Goal: Task Accomplishment & Management: Manage account settings

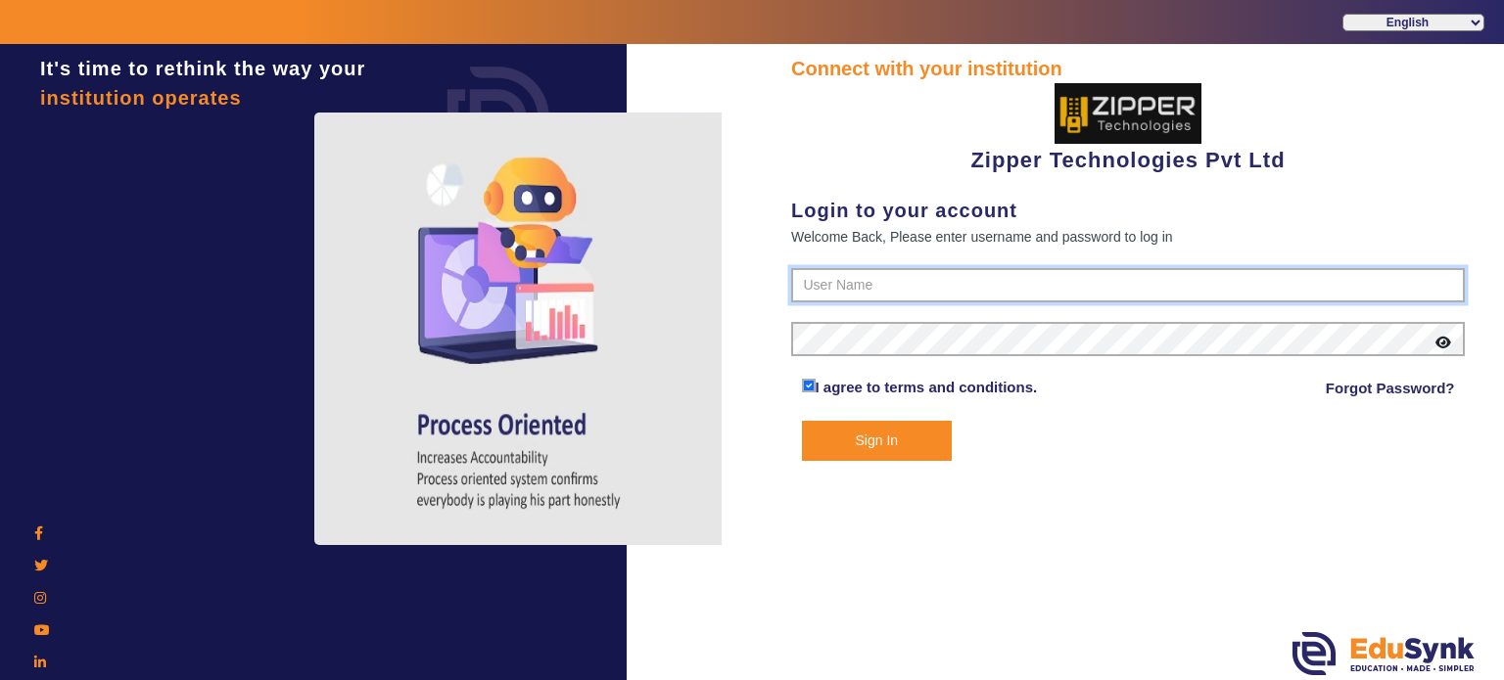
click at [839, 300] on input "text" at bounding box center [1128, 285] width 674 height 35
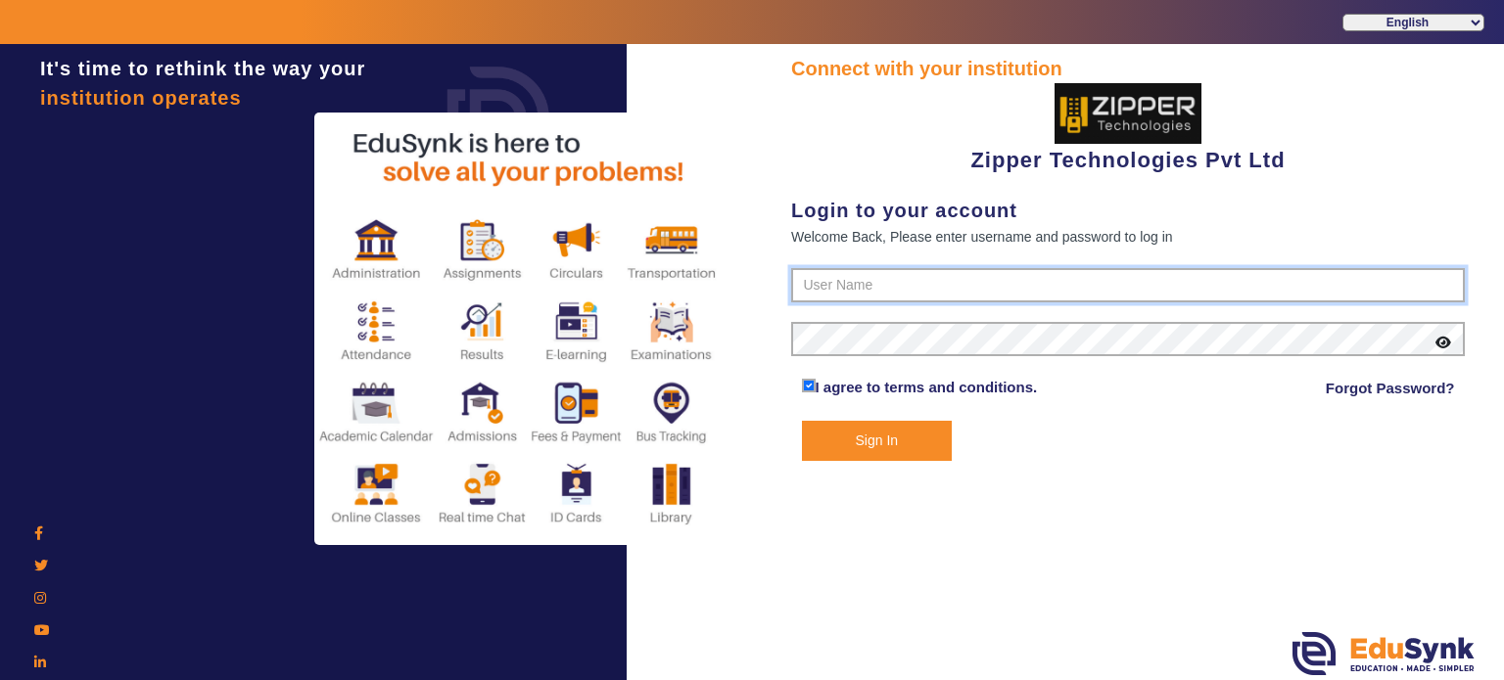
type input "1008790000"
click at [802, 421] on button "Sign In" at bounding box center [877, 441] width 151 height 40
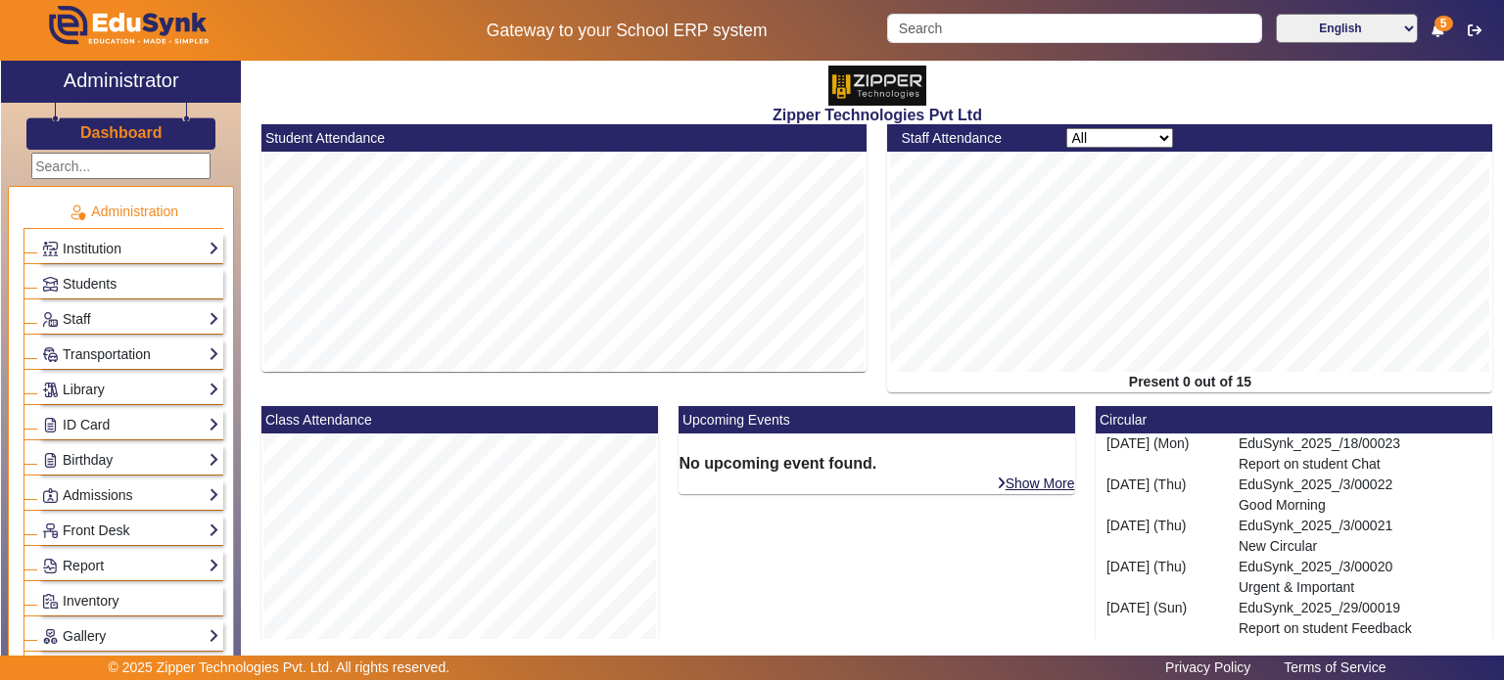
click at [142, 172] on input "text" at bounding box center [120, 167] width 179 height 26
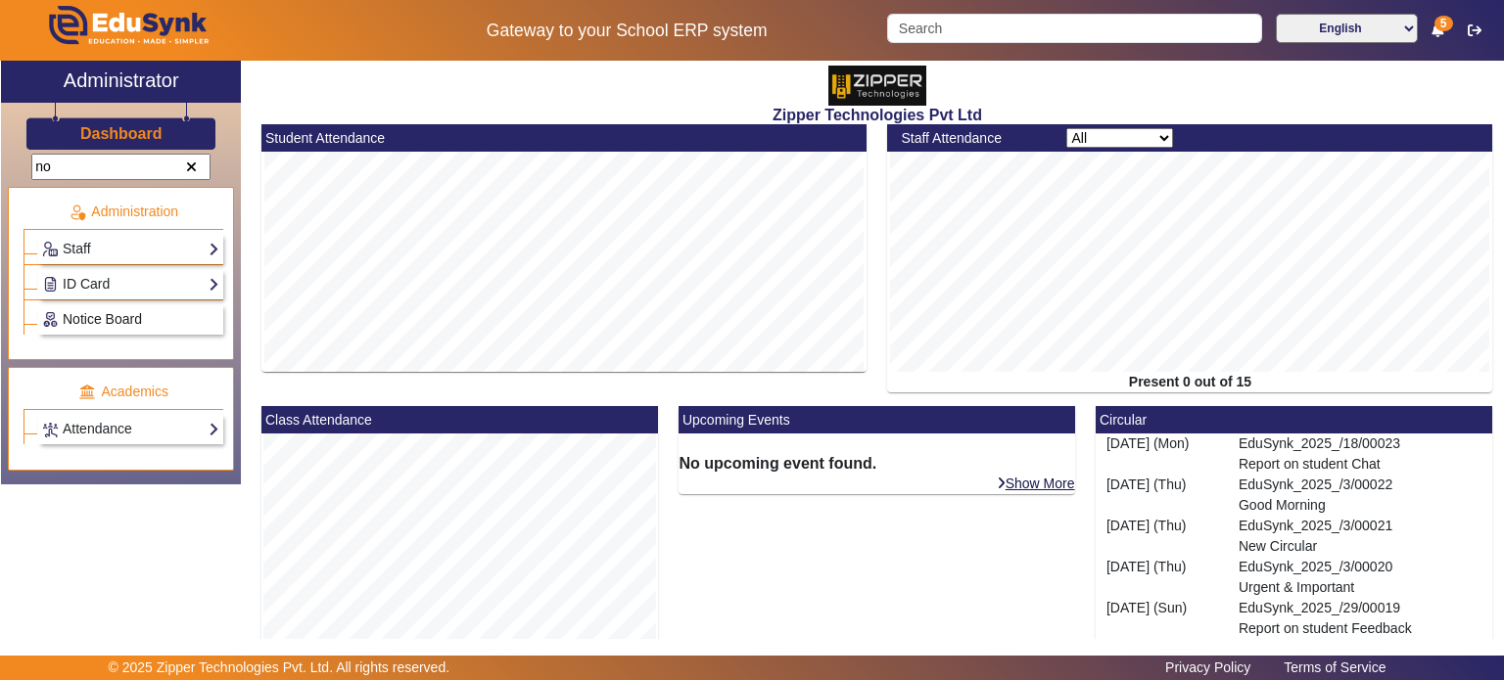
click at [138, 311] on span "Notice Board" at bounding box center [102, 319] width 79 height 16
click at [114, 326] on link "Notice Board" at bounding box center [130, 319] width 177 height 23
click at [131, 316] on span "Notice Board" at bounding box center [102, 319] width 79 height 16
click at [137, 170] on input "no" at bounding box center [120, 167] width 179 height 26
type input "n"
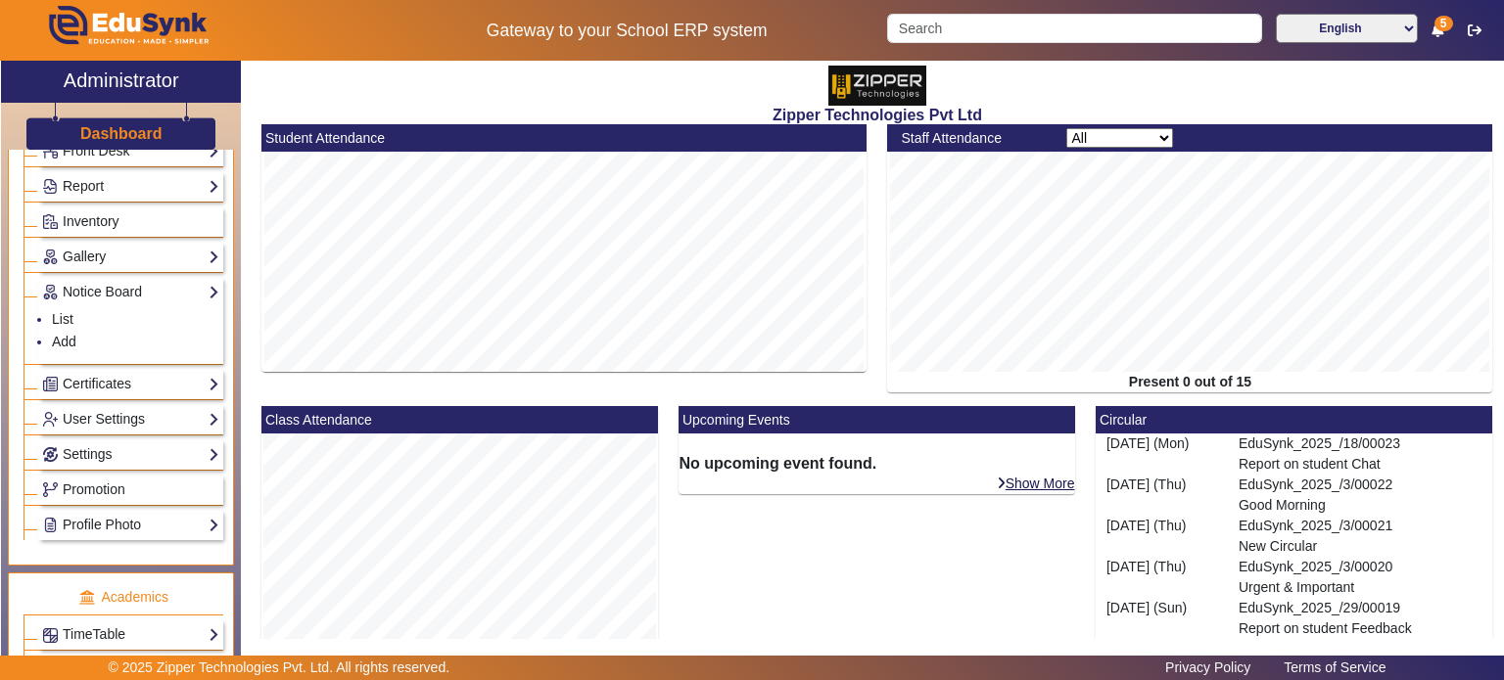
scroll to position [422, 0]
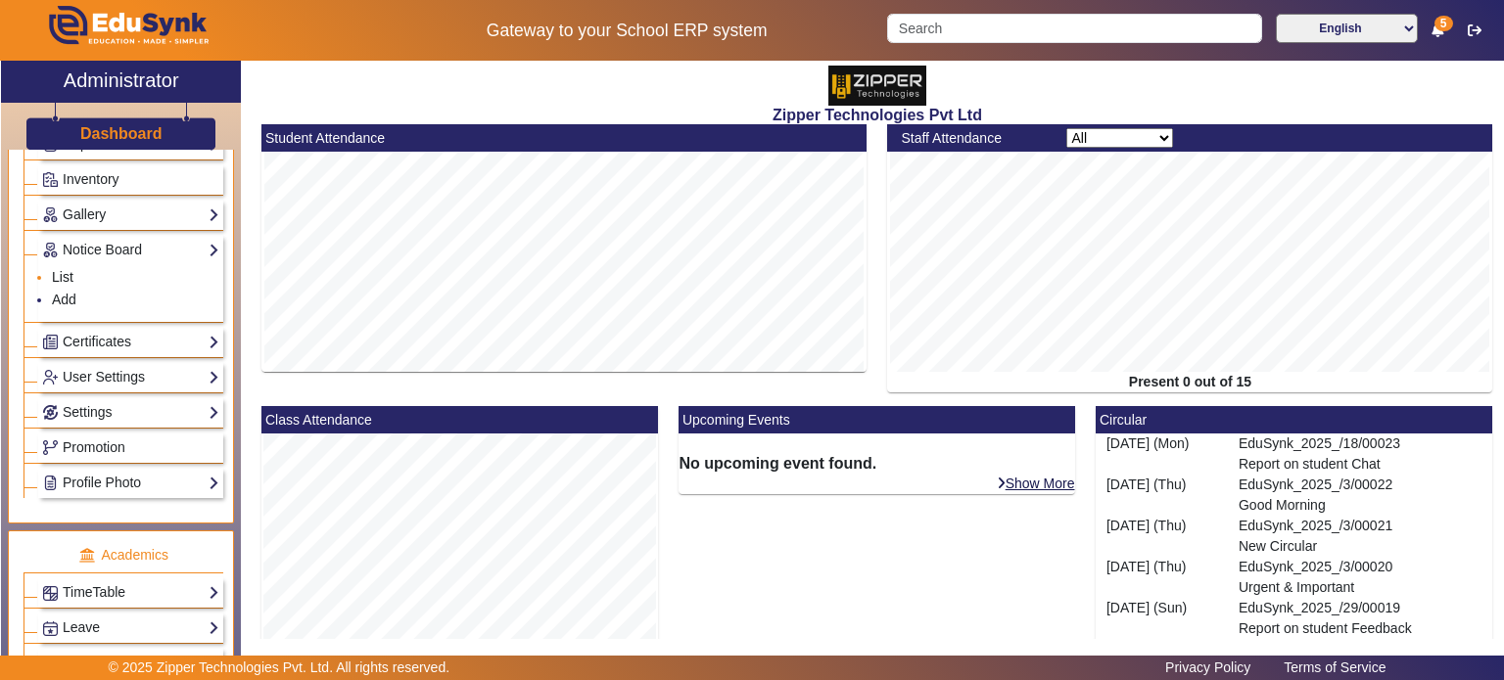
click at [68, 272] on link "List" at bounding box center [63, 277] width 22 height 16
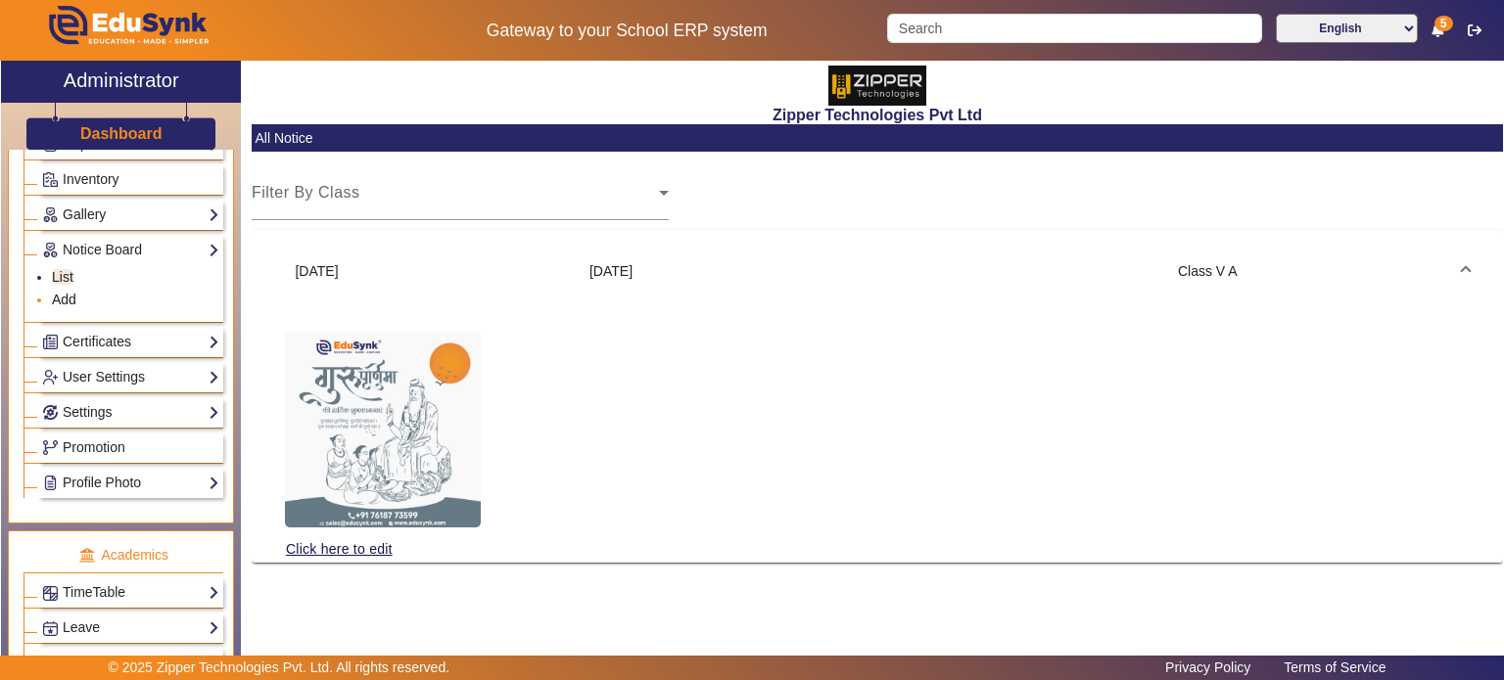
click at [67, 294] on link "Add" at bounding box center [64, 300] width 24 height 16
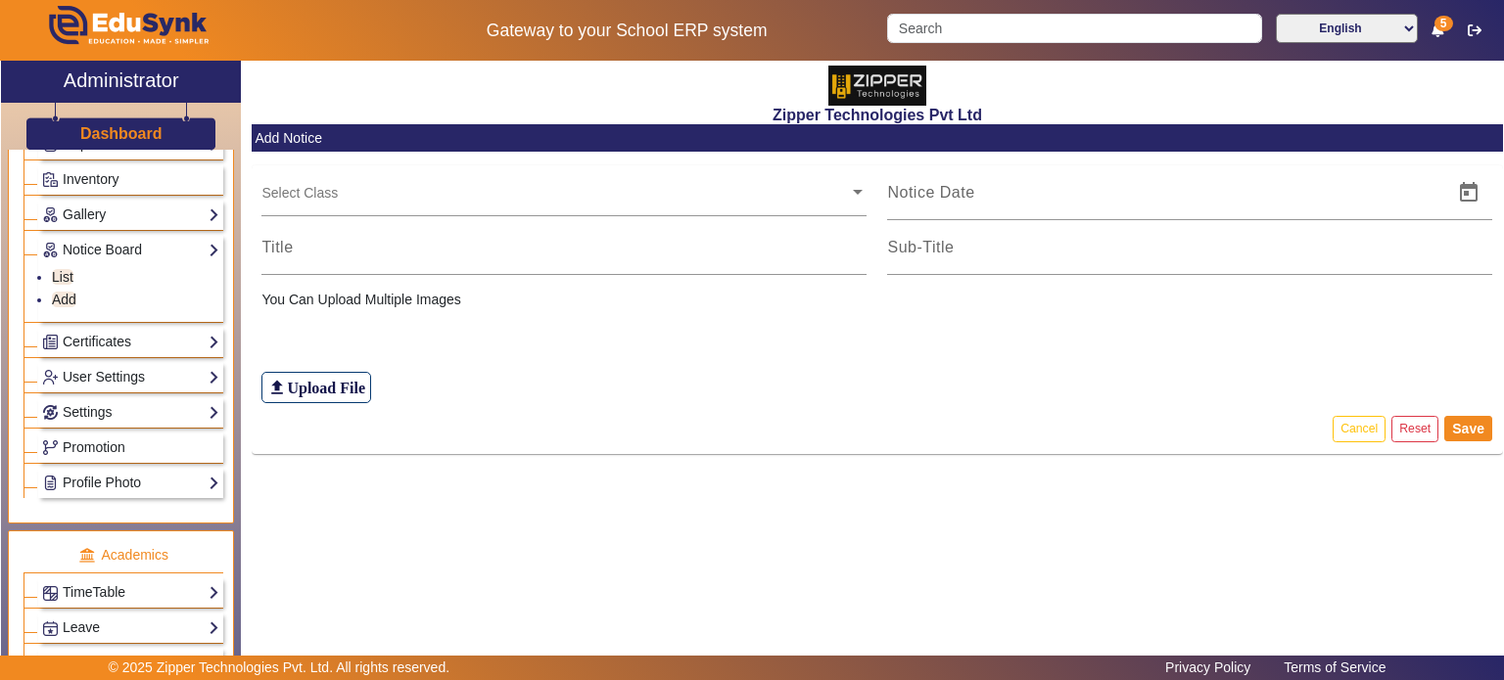
click at [731, 342] on div "file_upload Upload File" at bounding box center [876, 356] width 1231 height 93
click at [141, 275] on li "List" at bounding box center [135, 278] width 167 height 23
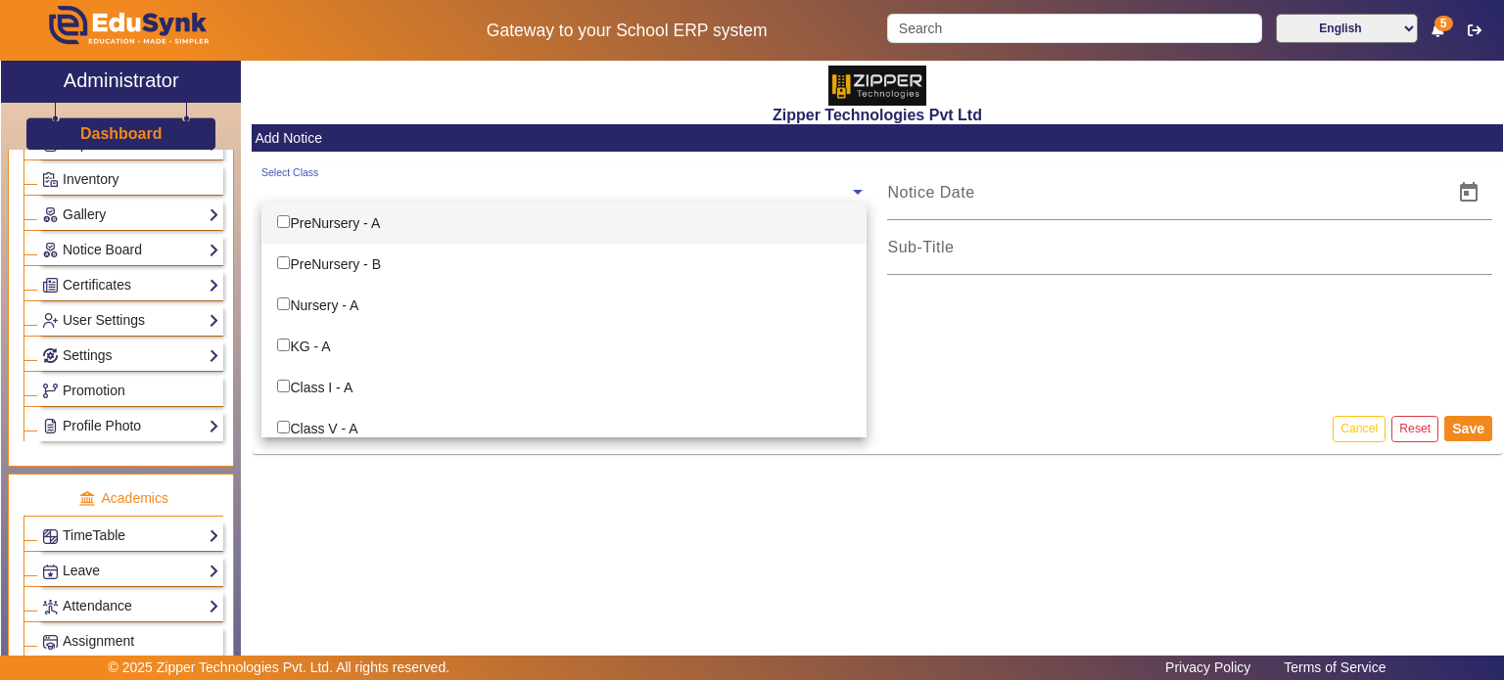
click at [512, 204] on ng-select "Select Class PreNursery - A PreNursery - B Nursery - A KG - A Class I - A Class…" at bounding box center [563, 192] width 605 height 54
click at [525, 159] on app-notice-board-add "Add Notice Select Class PreNursery - A PreNursery - B Nursery - A KG - A Class …" at bounding box center [877, 289] width 1251 height 330
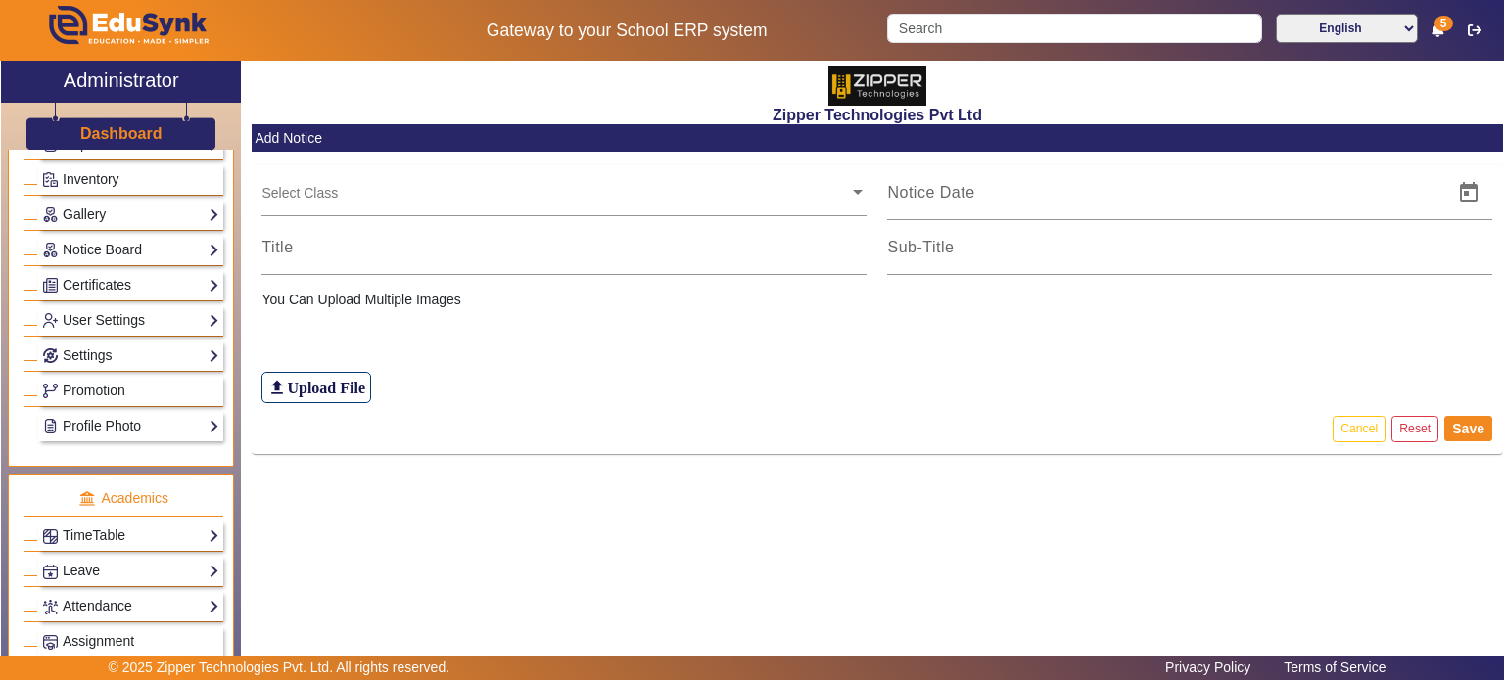
click at [513, 316] on div "file_upload Upload File" at bounding box center [876, 356] width 1231 height 93
click at [811, 338] on div "file_upload Upload File" at bounding box center [876, 356] width 1231 height 93
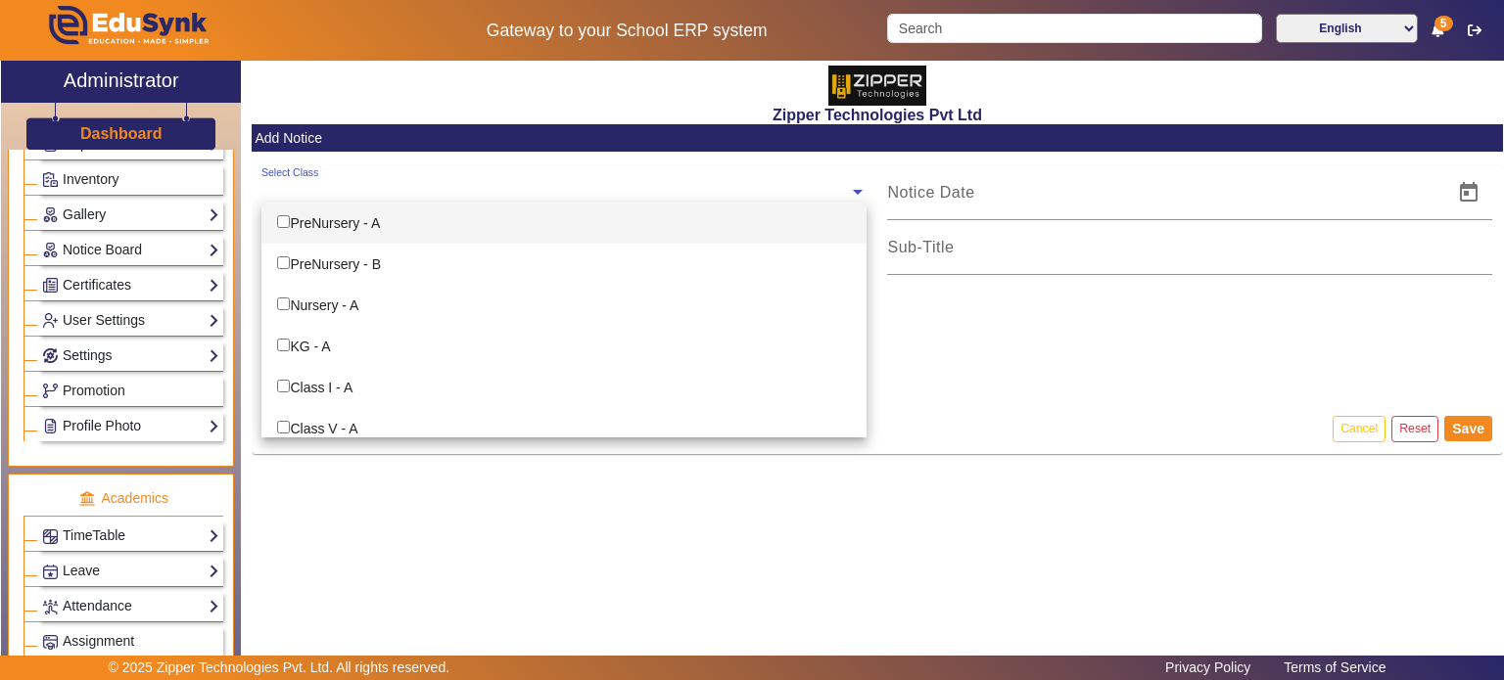
click at [466, 174] on div "Select Class" at bounding box center [554, 186] width 587 height 42
click at [392, 230] on div "PreNursery - A" at bounding box center [563, 223] width 605 height 41
checkbox input "true"
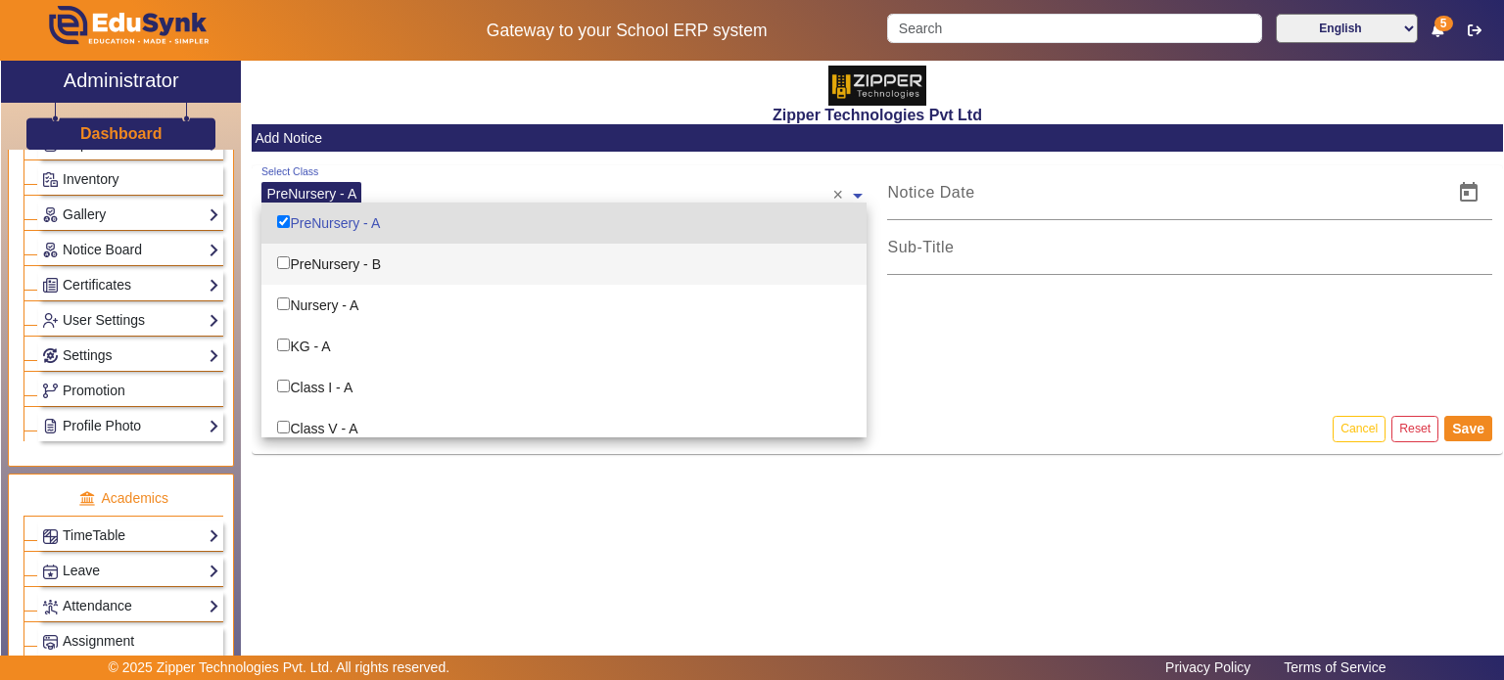
click at [400, 263] on div "PreNursery - B" at bounding box center [563, 264] width 605 height 41
checkbox input "true"
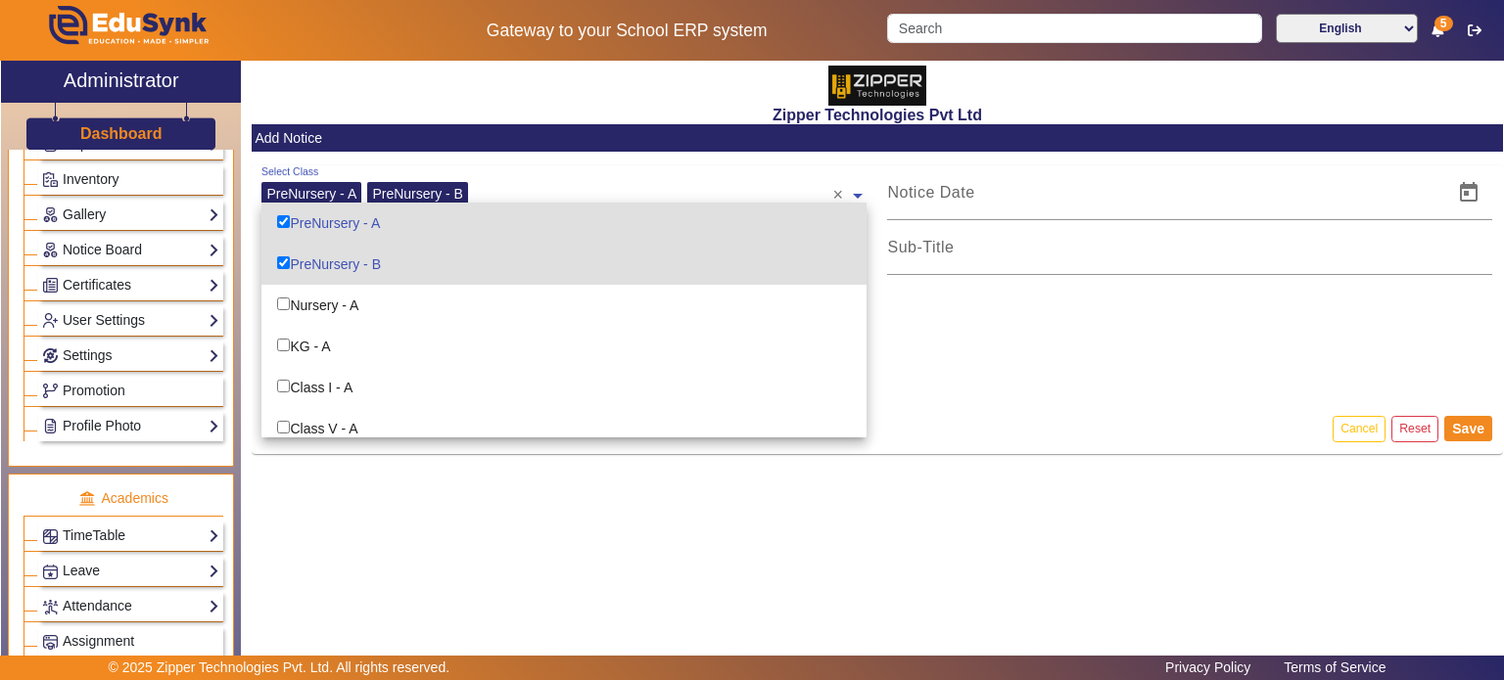
click at [538, 167] on div "Select Class PreNursery - A PreNursery - B ×" at bounding box center [563, 190] width 605 height 51
checkbox input "false"
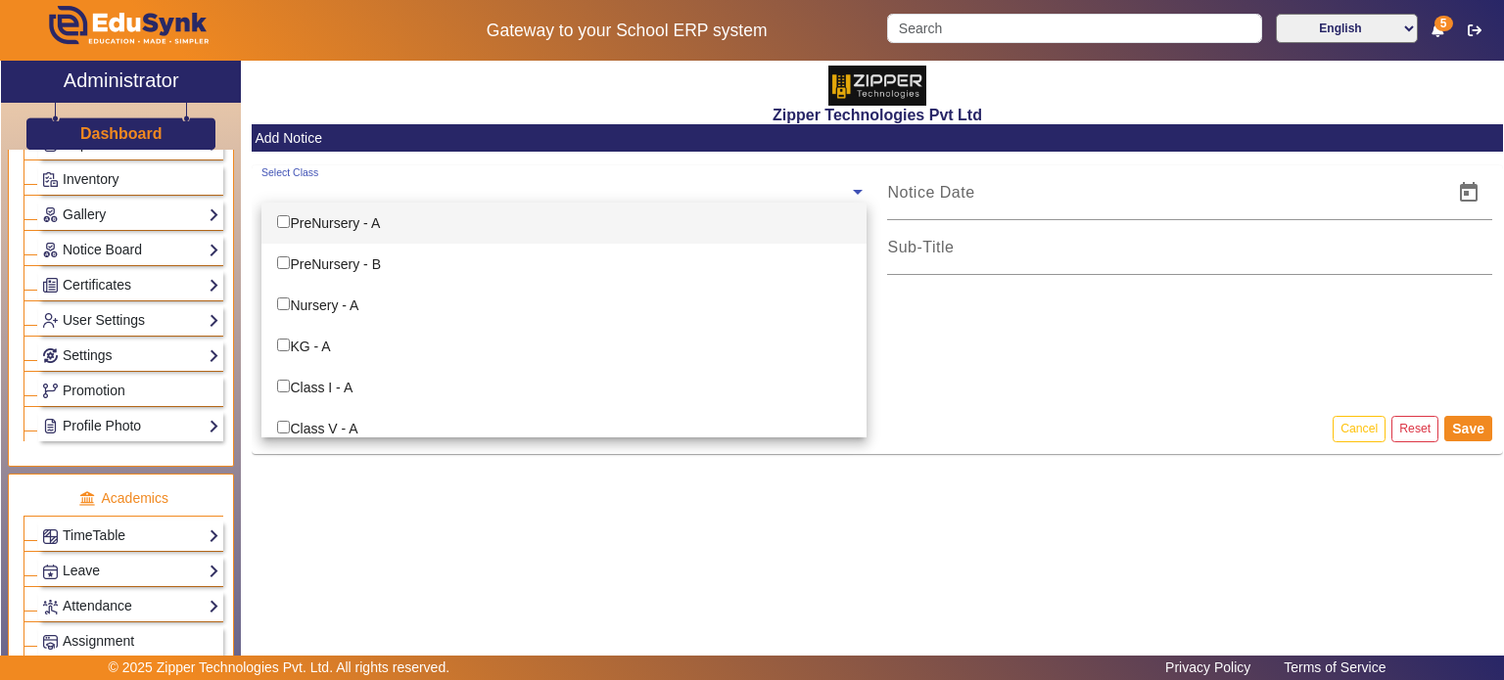
click at [643, 237] on div "PreNursery - A" at bounding box center [563, 223] width 605 height 41
checkbox input "true"
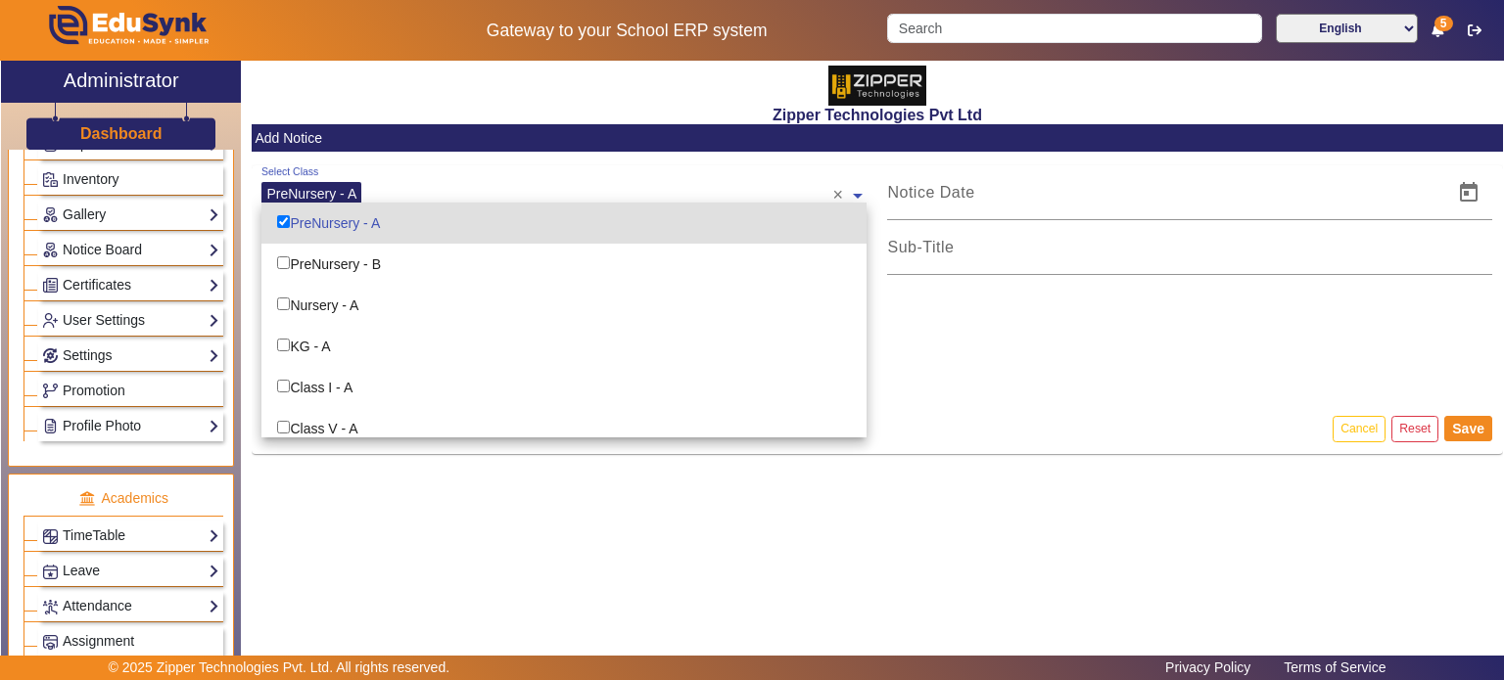
click at [775, 182] on input "text" at bounding box center [599, 191] width 465 height 19
click at [514, 148] on mat-card-header "Add Notice" at bounding box center [877, 137] width 1251 height 27
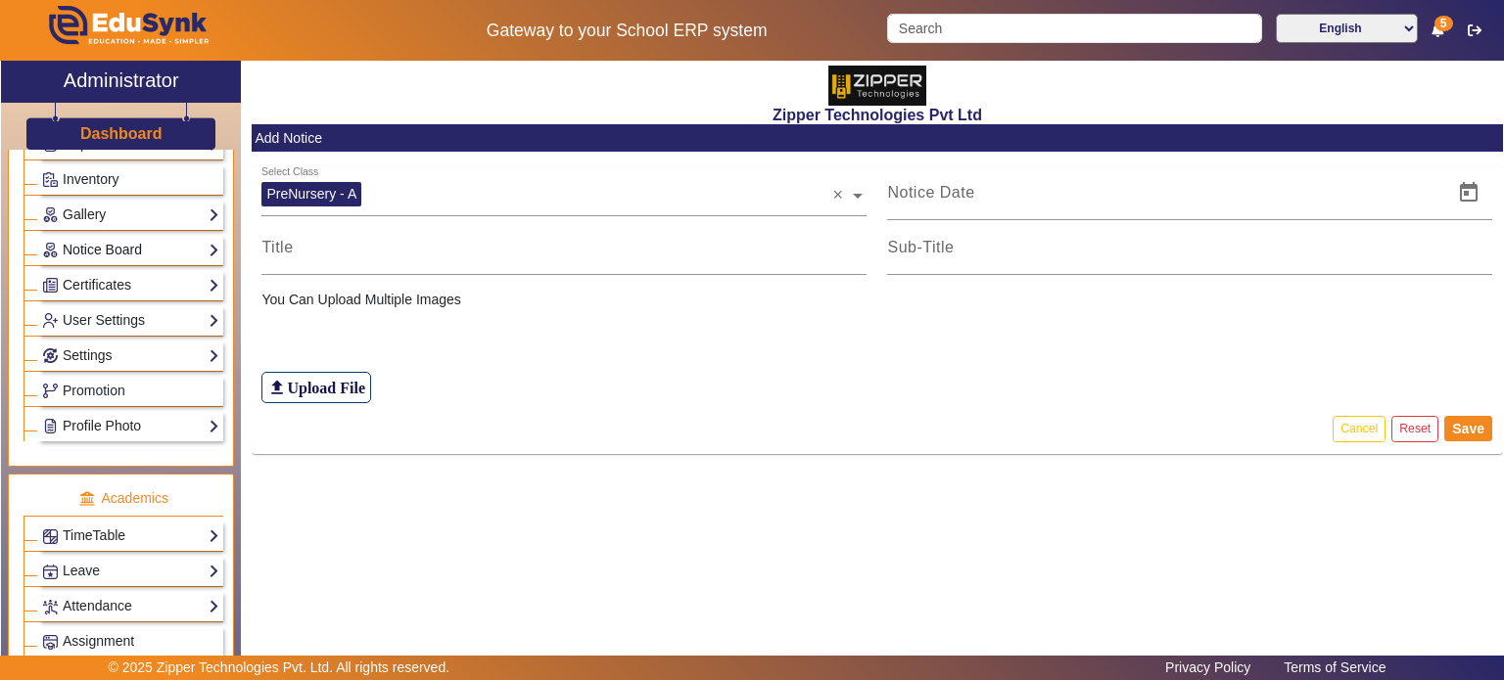
click at [149, 250] on link "Notice Board" at bounding box center [130, 250] width 177 height 23
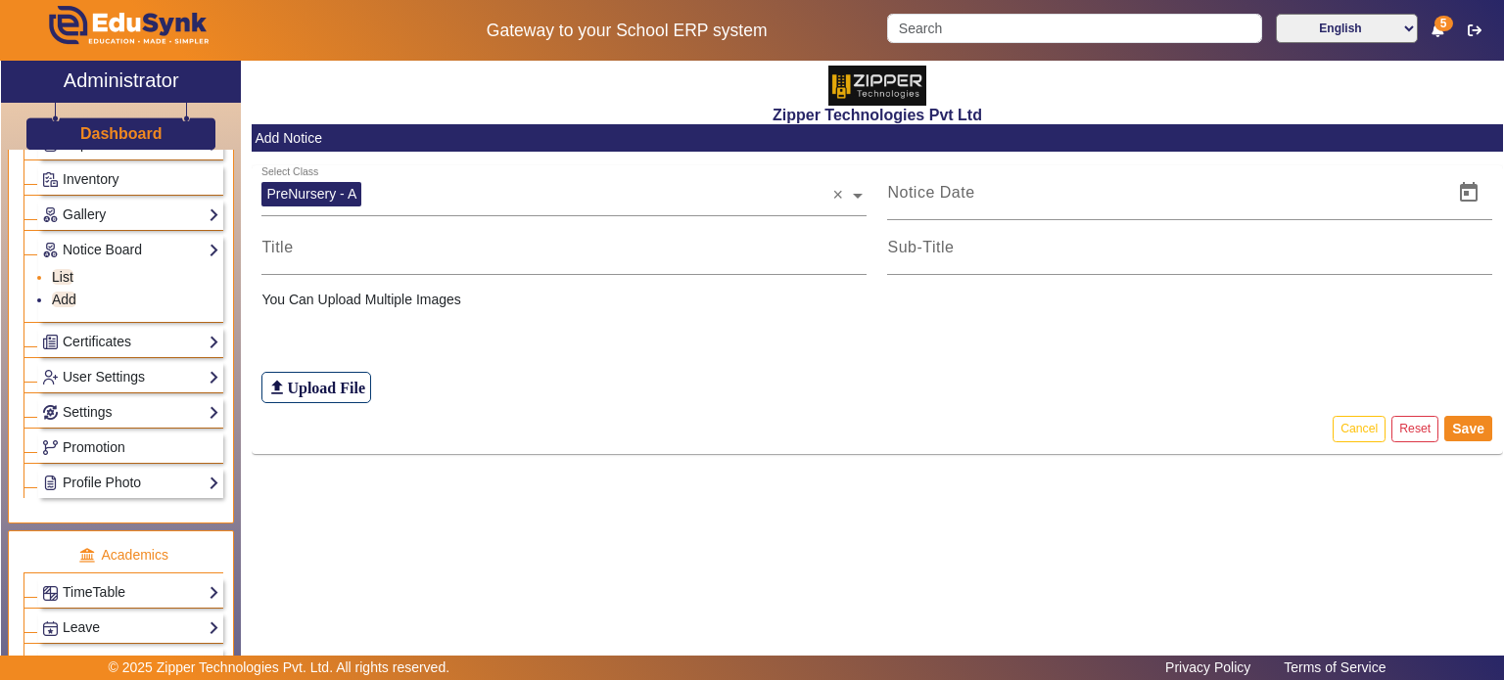
click at [67, 269] on link "List" at bounding box center [63, 277] width 22 height 16
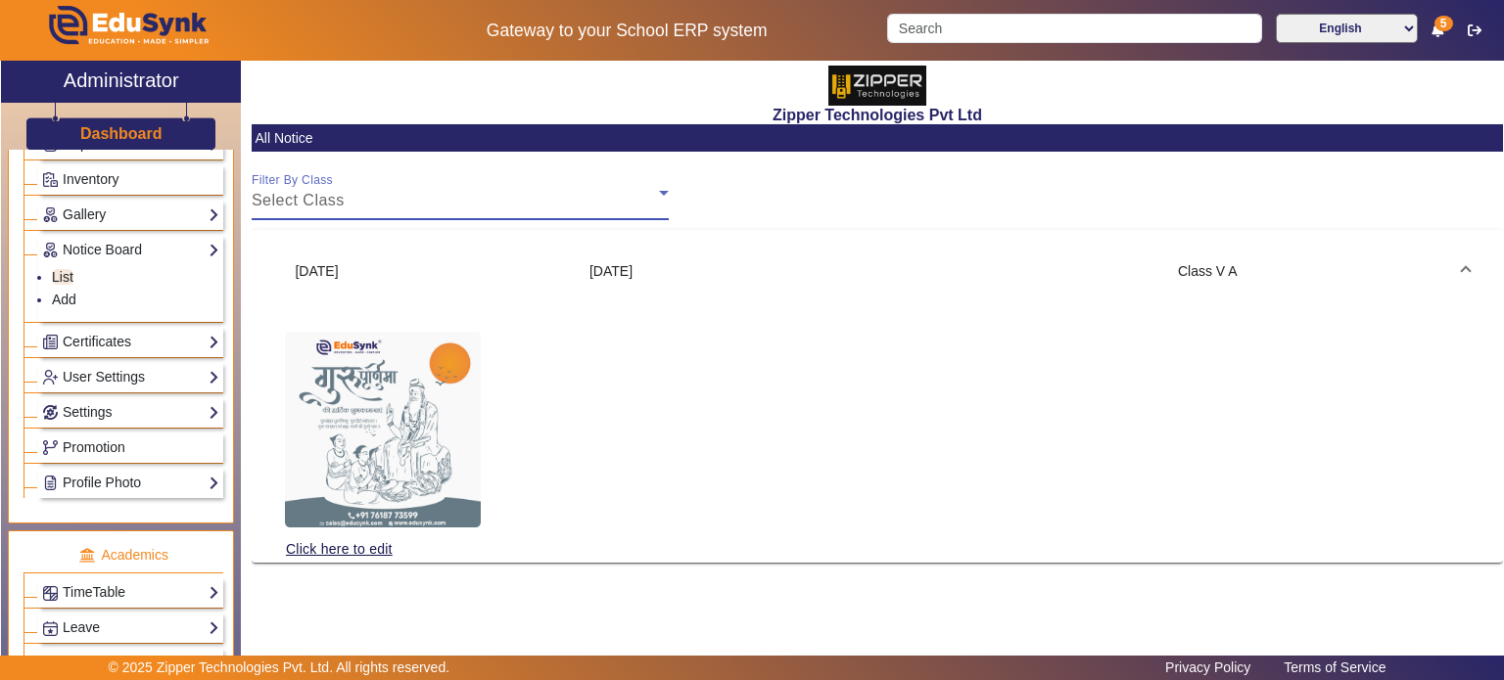
click at [440, 194] on div "Select Class" at bounding box center [455, 200] width 407 height 23
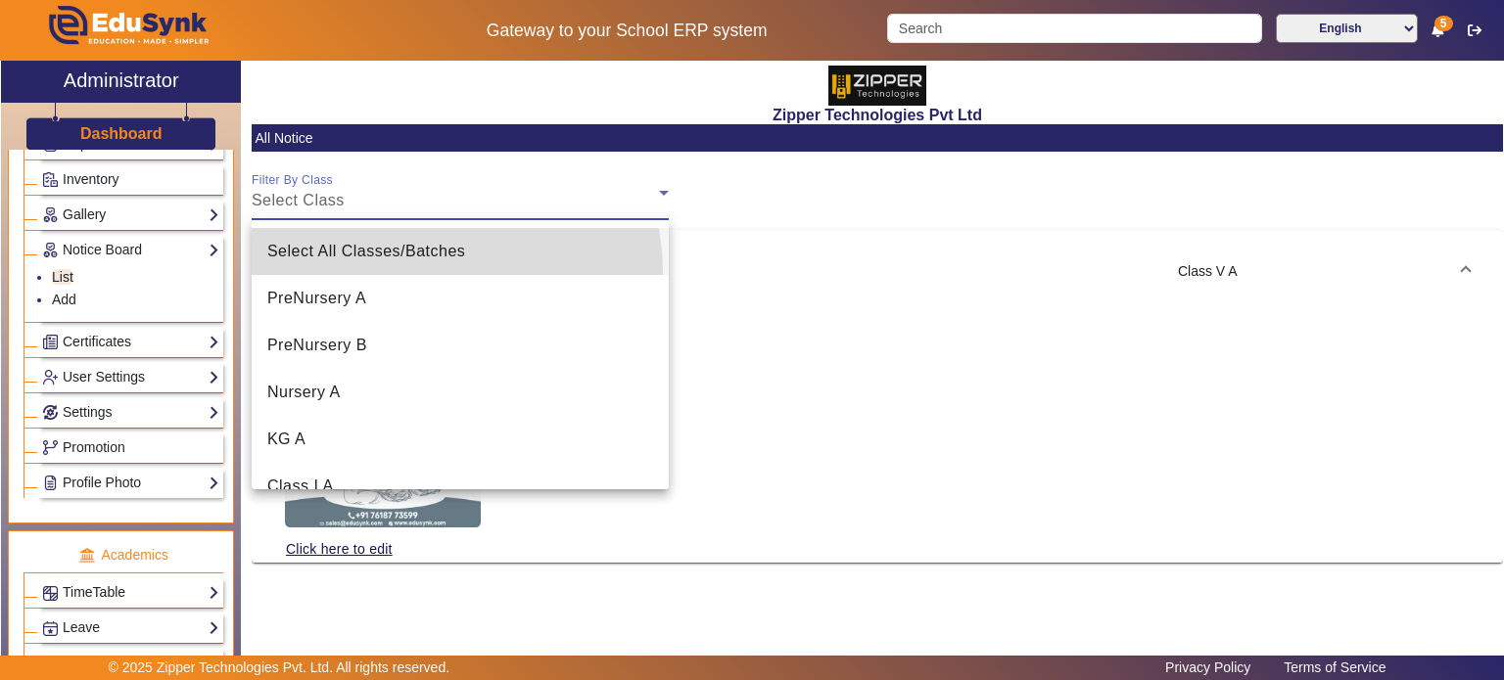
click at [415, 273] on mat-option "Select All Classes/Batches" at bounding box center [460, 251] width 417 height 47
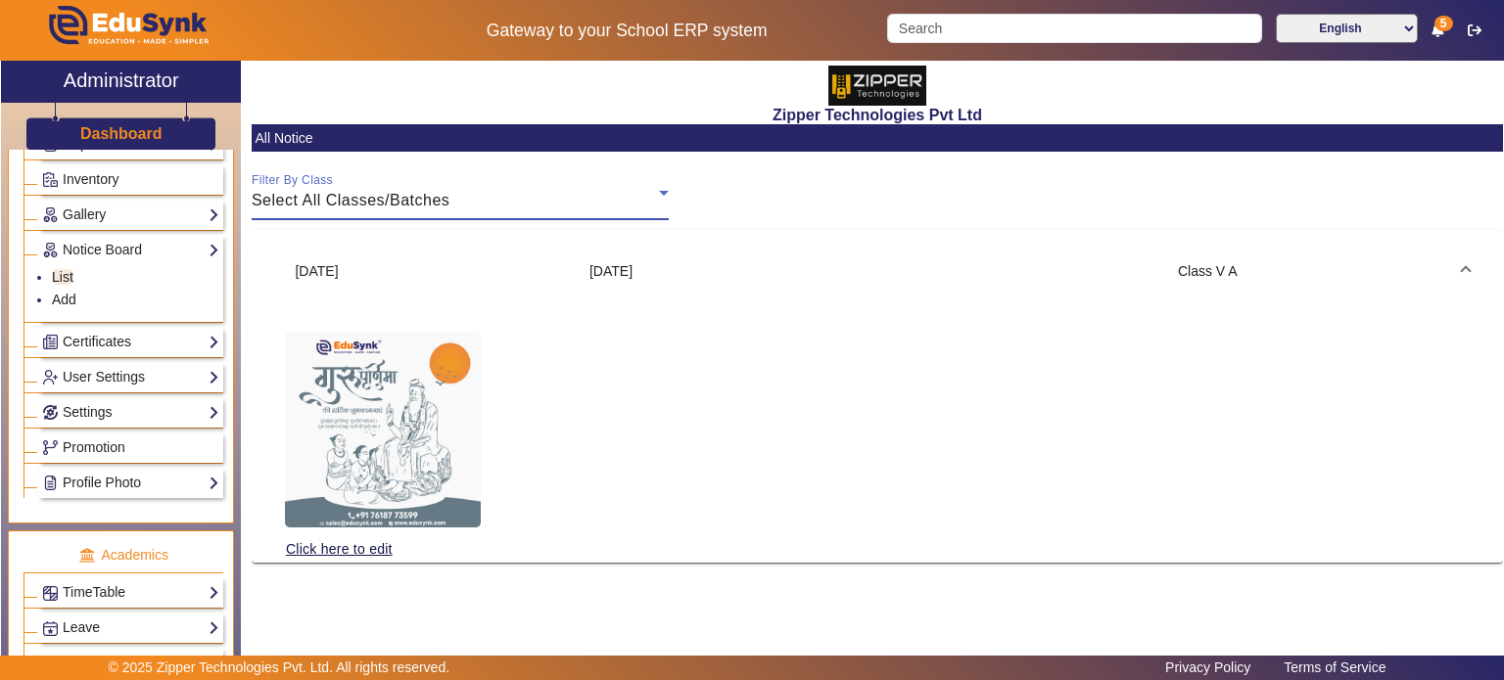
click at [461, 225] on mat-card-content "Filter By Class Select All Classes/Batches [DATE] [DATE] Class V A Click here t…" at bounding box center [877, 363] width 1251 height 397
click at [450, 207] on div "Select All Classes/Batches" at bounding box center [455, 200] width 407 height 23
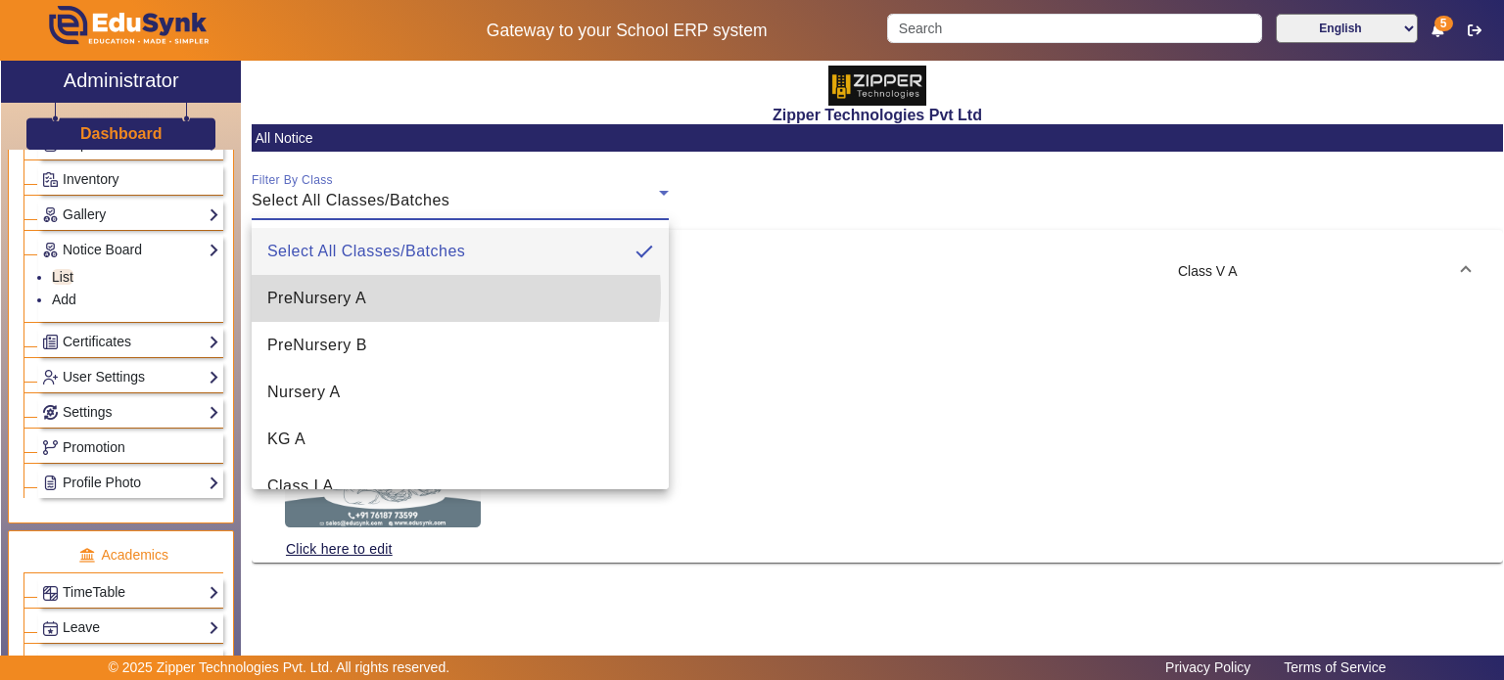
click at [427, 293] on mat-option "PreNursery A" at bounding box center [460, 298] width 417 height 47
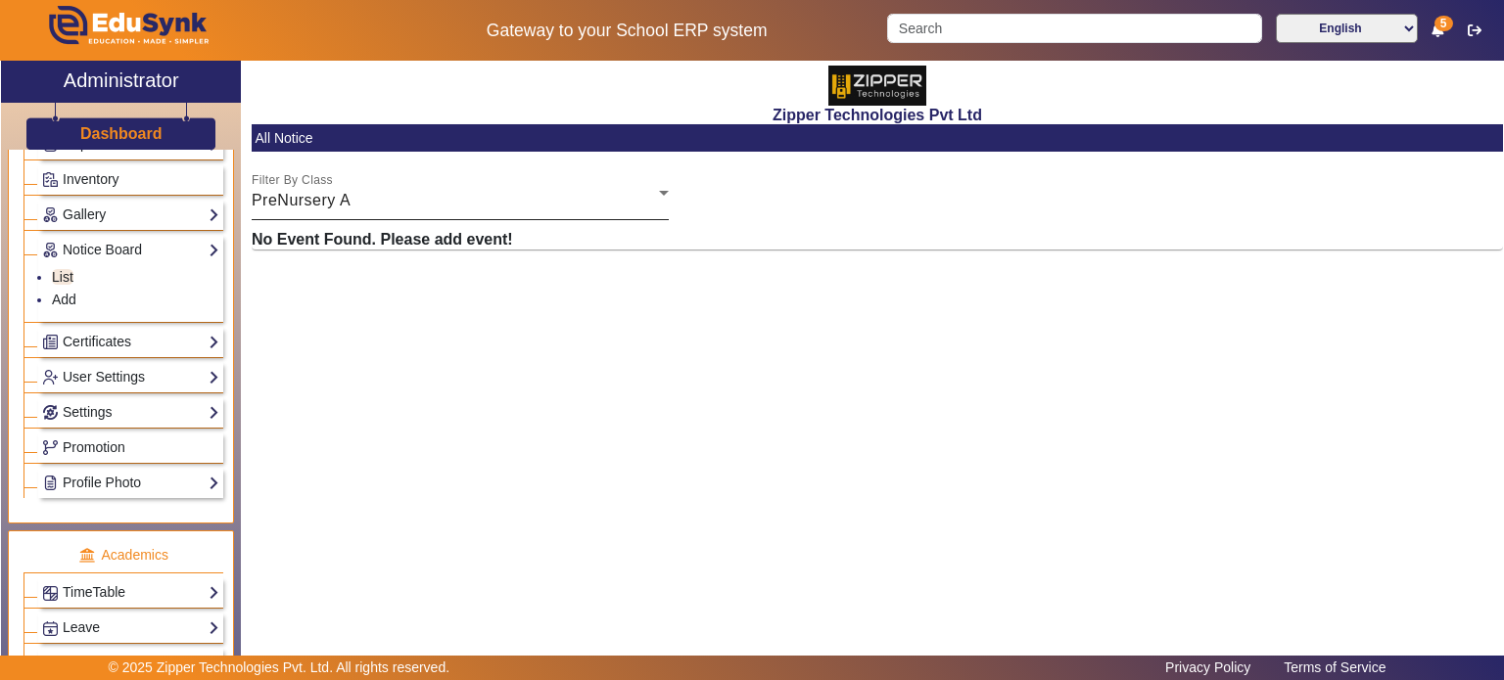
click at [669, 206] on div at bounding box center [669, 206] width 0 height 0
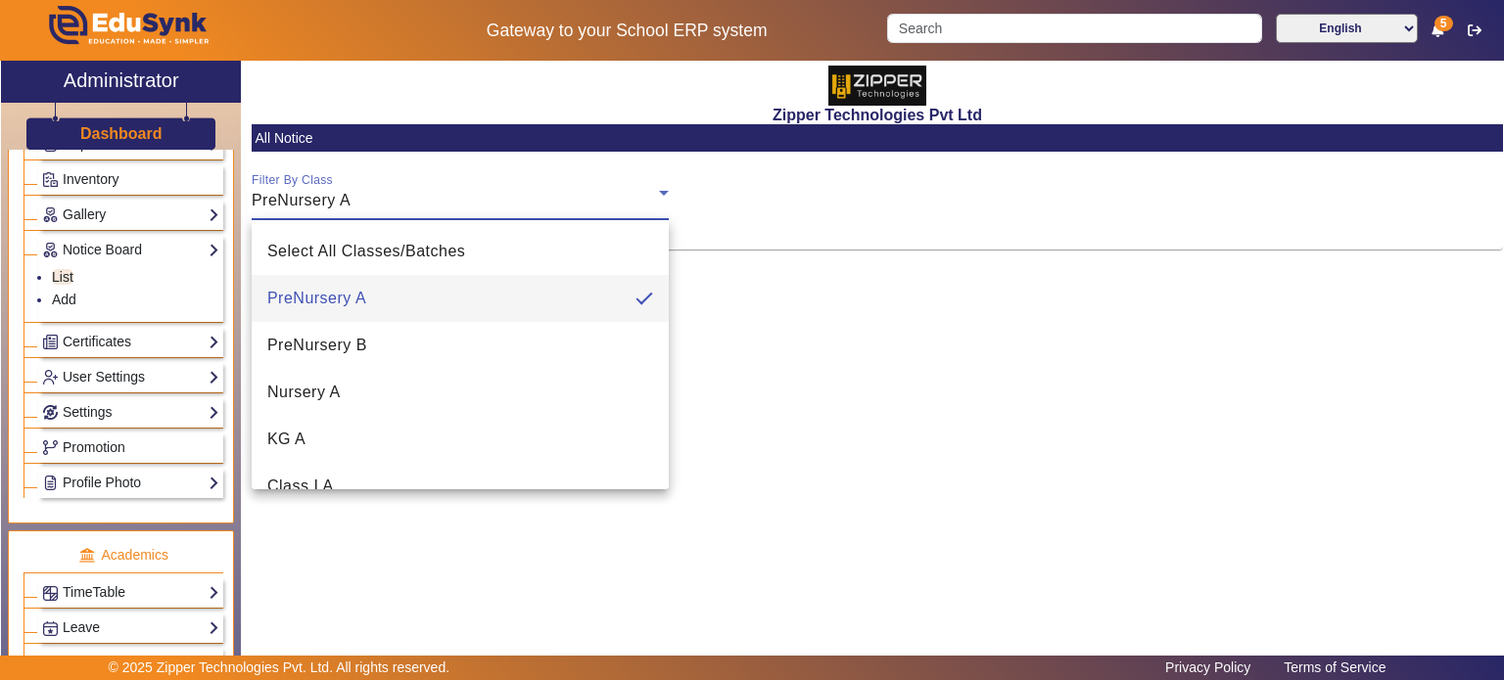
scroll to position [215, 0]
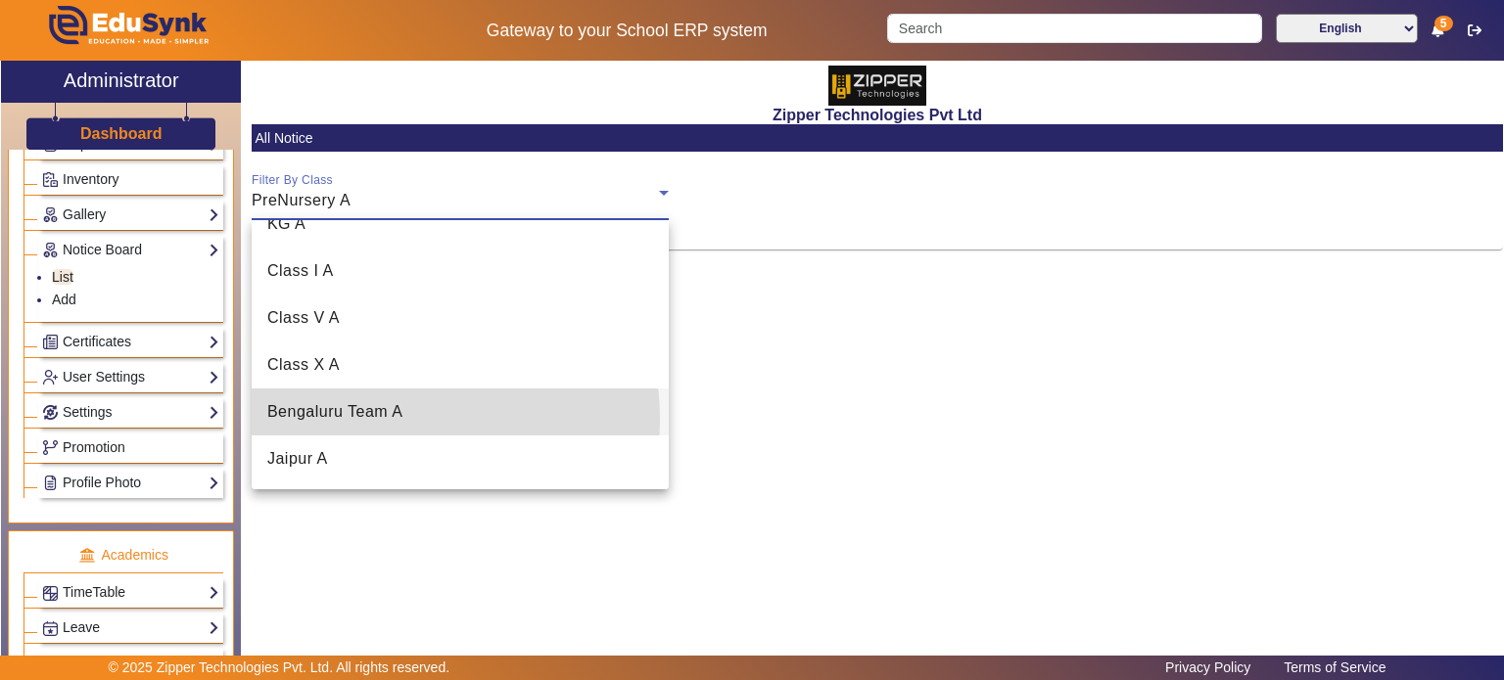
click at [405, 419] on mat-option "Bengaluru Team A" at bounding box center [460, 412] width 417 height 47
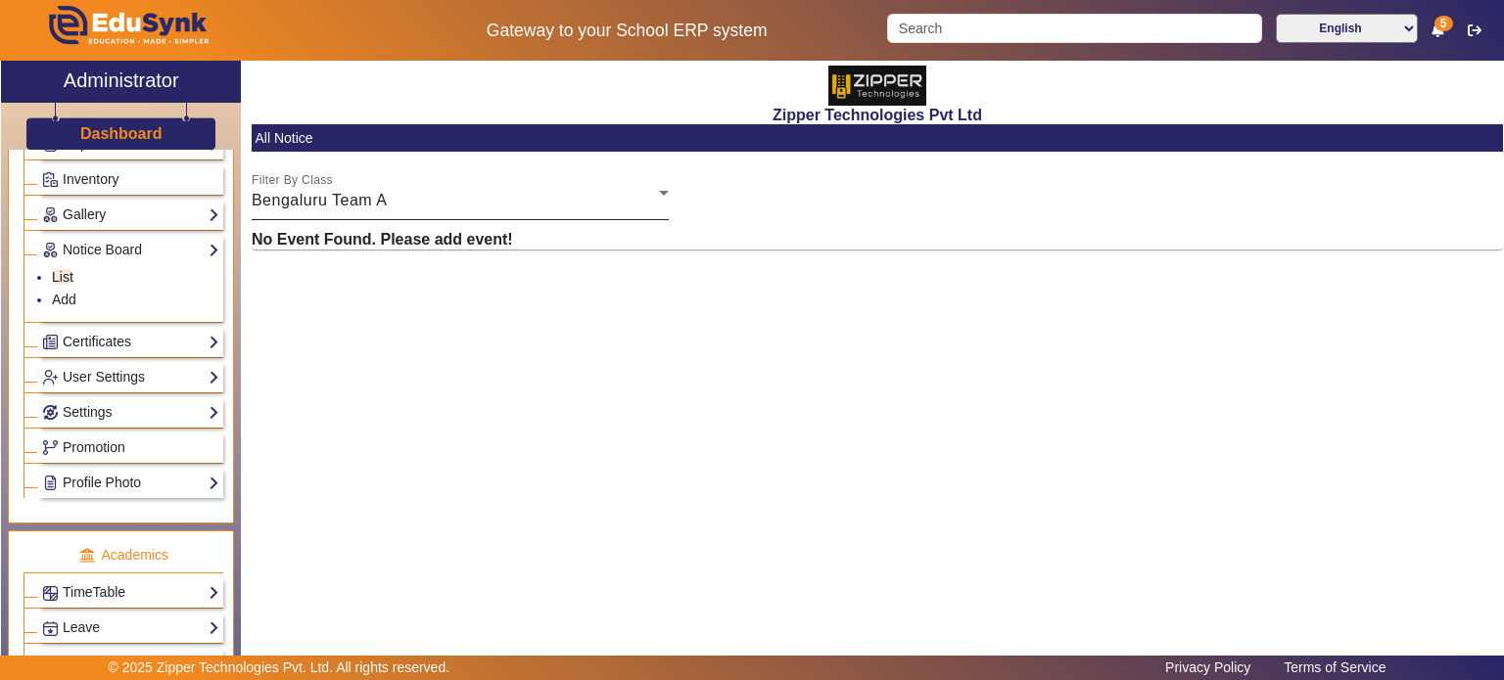
click at [423, 187] on div "Filter By Class Bengaluru Team A" at bounding box center [460, 192] width 417 height 55
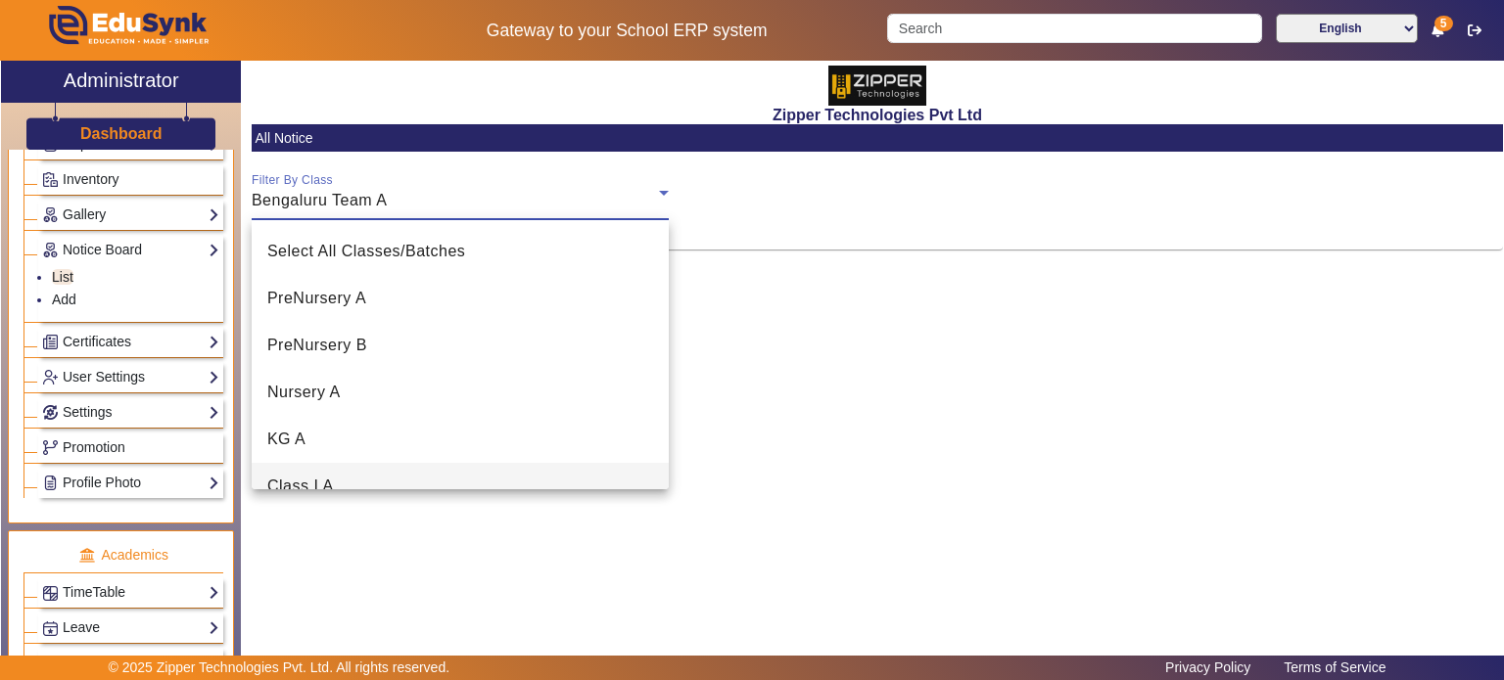
scroll to position [161, 0]
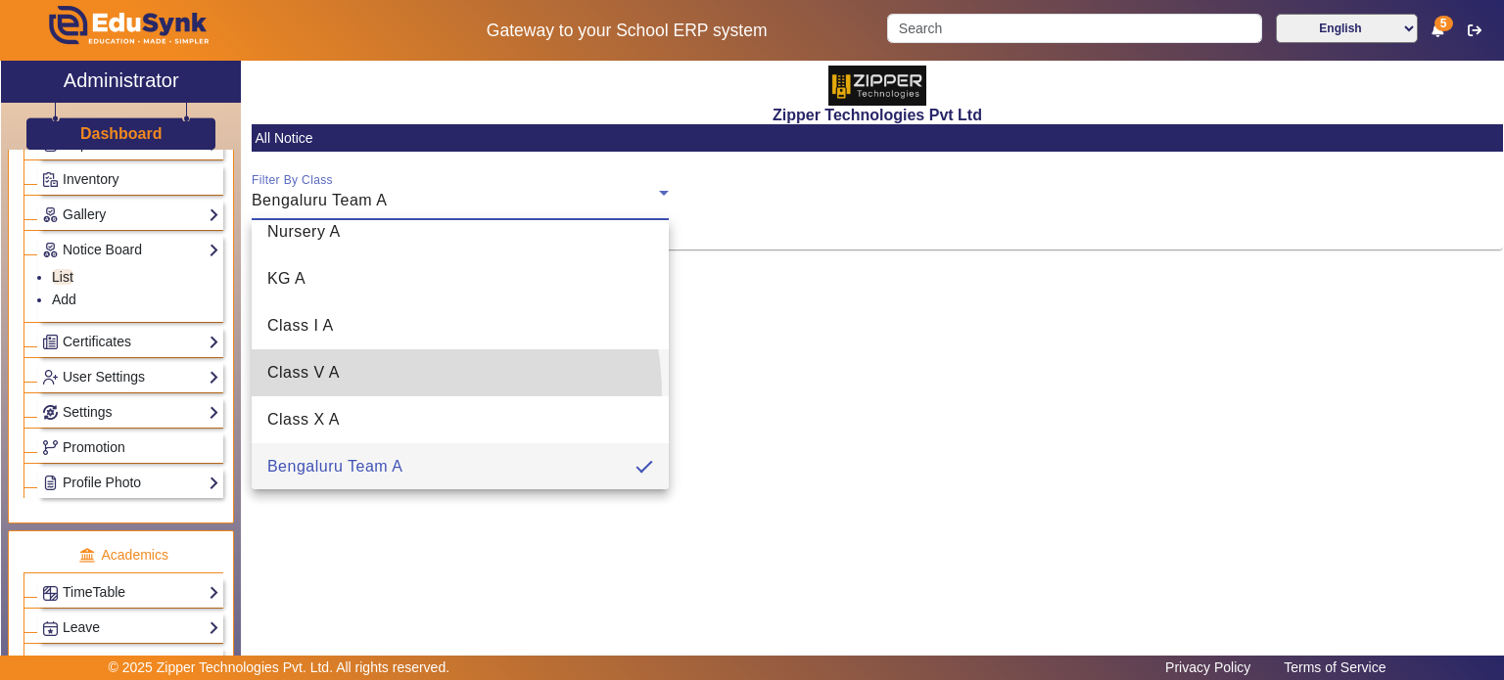
click at [371, 395] on mat-option "Class V A" at bounding box center [460, 372] width 417 height 47
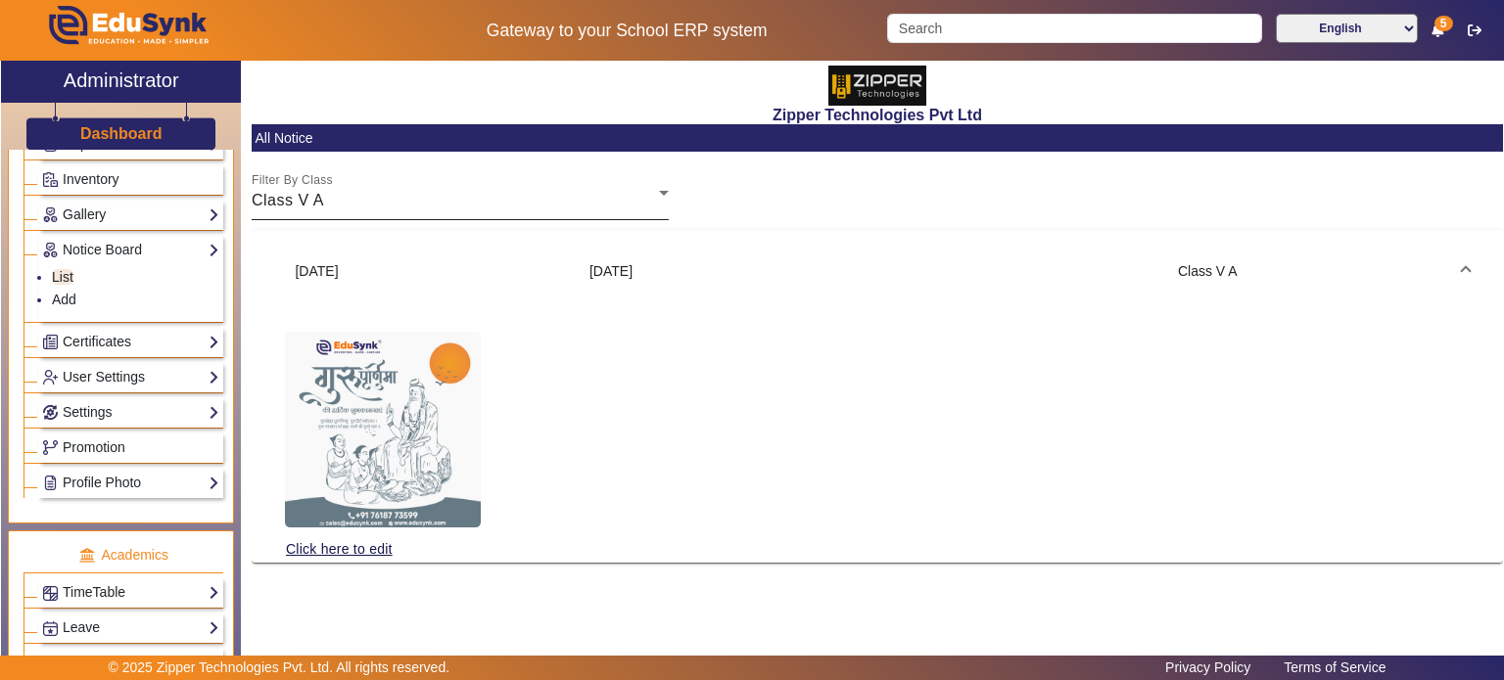
click at [367, 172] on div "Filter By Class Class V A" at bounding box center [460, 192] width 417 height 55
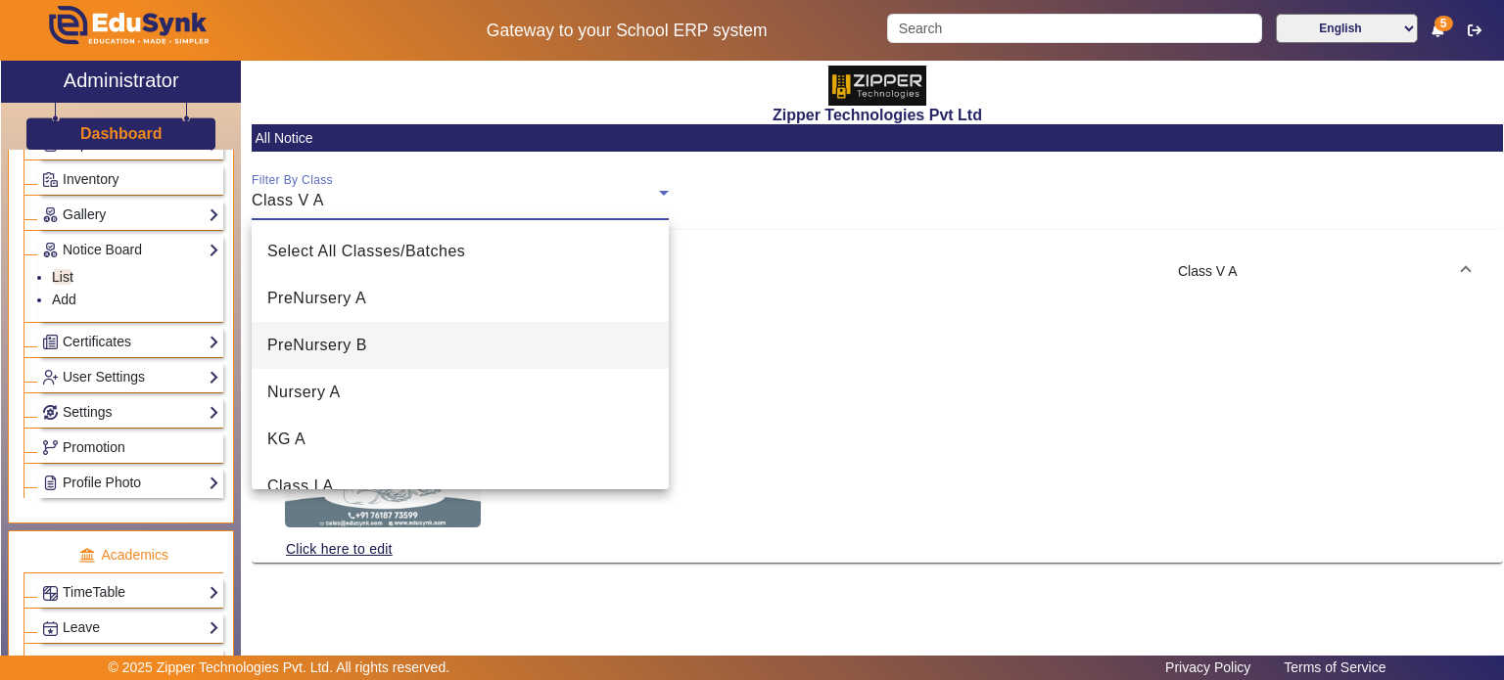
scroll to position [67, 0]
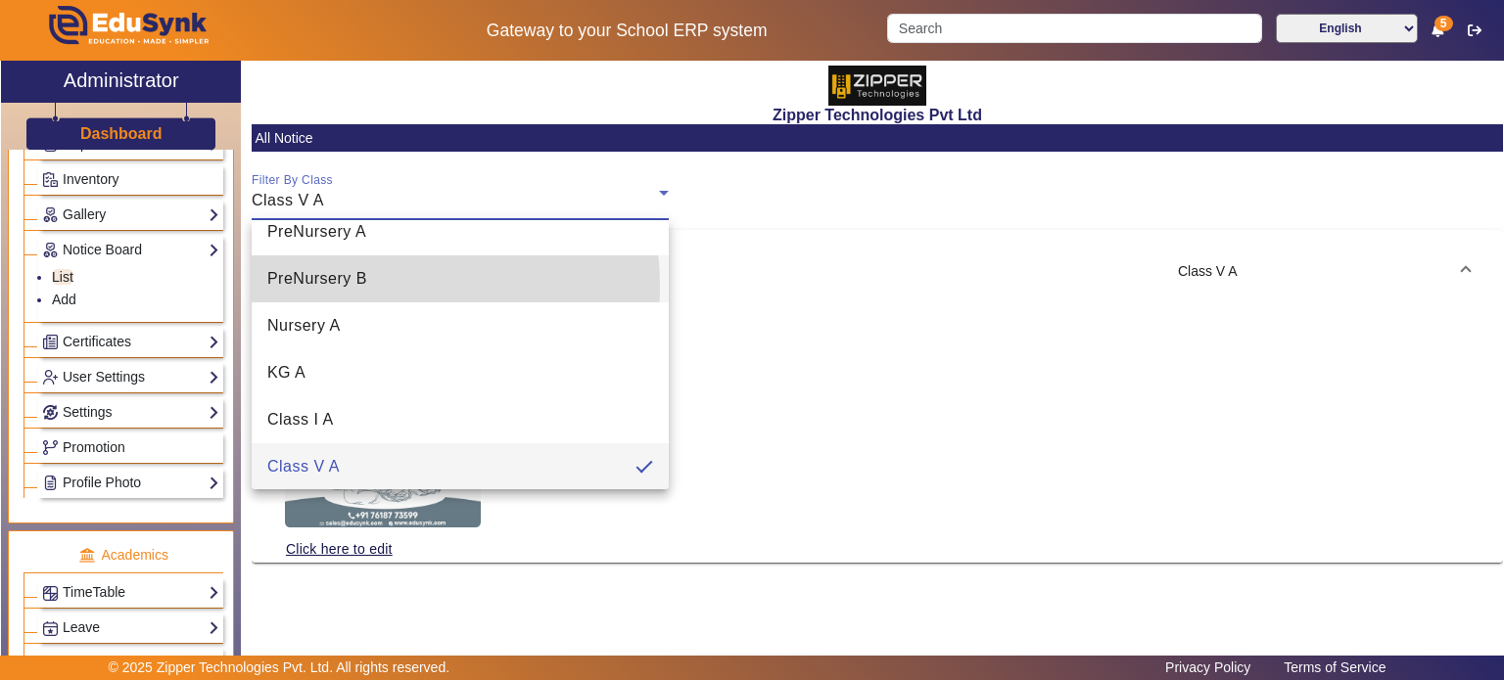
click at [368, 286] on mat-option "PreNursery B" at bounding box center [460, 279] width 417 height 47
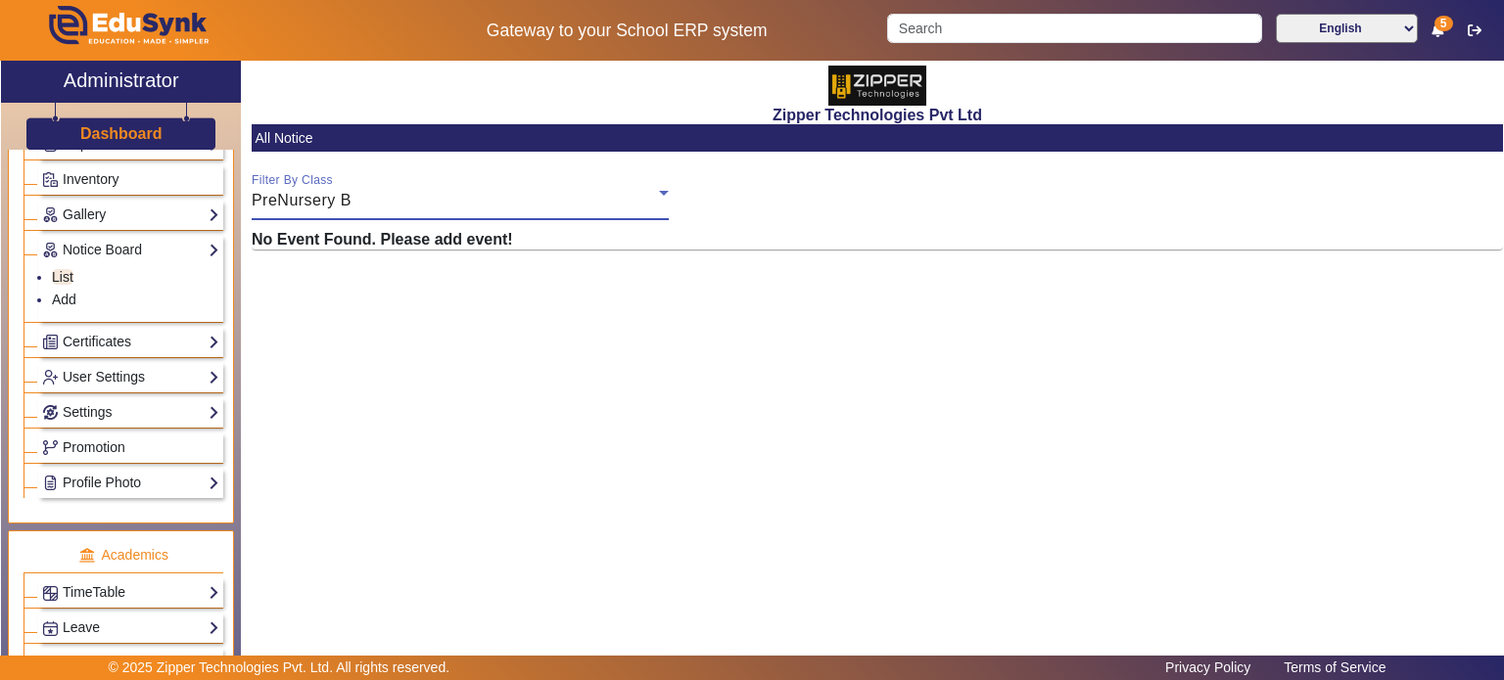
click at [407, 193] on div "PreNursery B" at bounding box center [455, 200] width 407 height 23
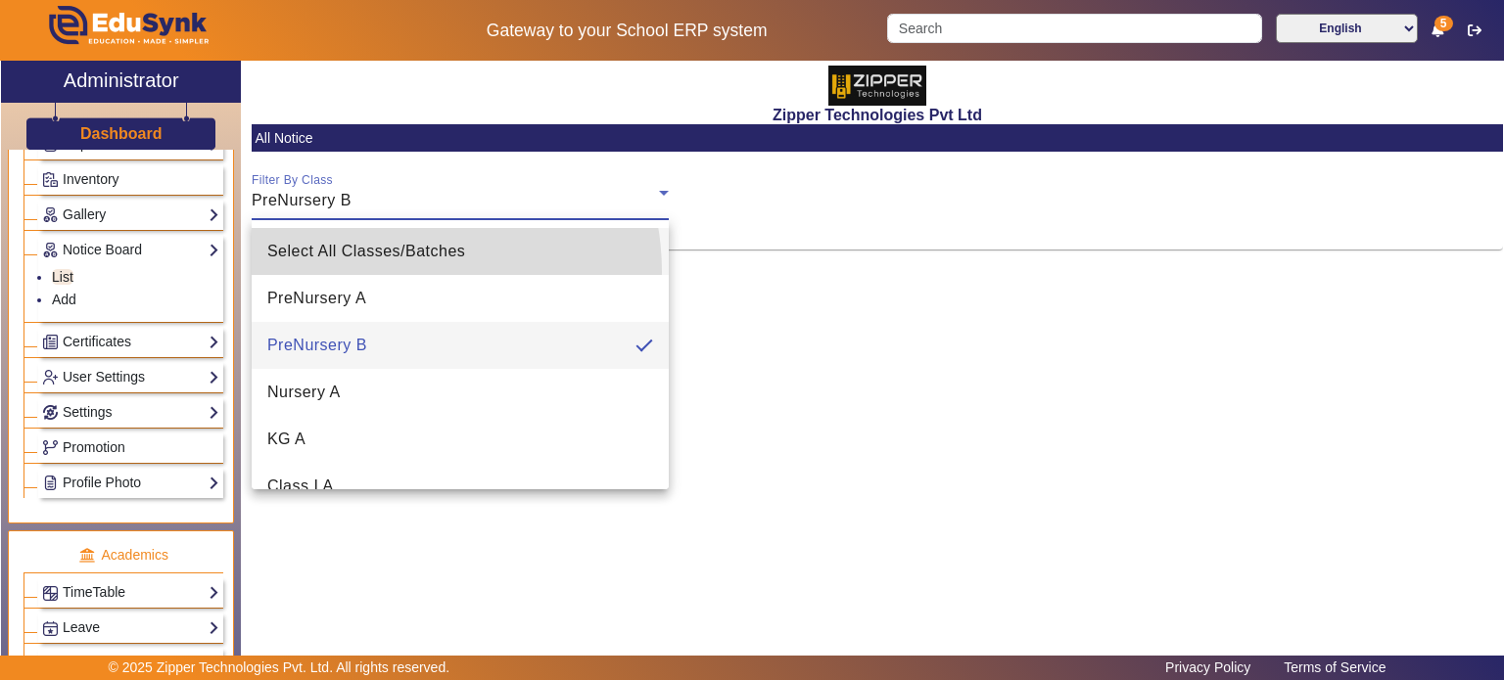
click at [386, 272] on mat-option "Select All Classes/Batches" at bounding box center [460, 251] width 417 height 47
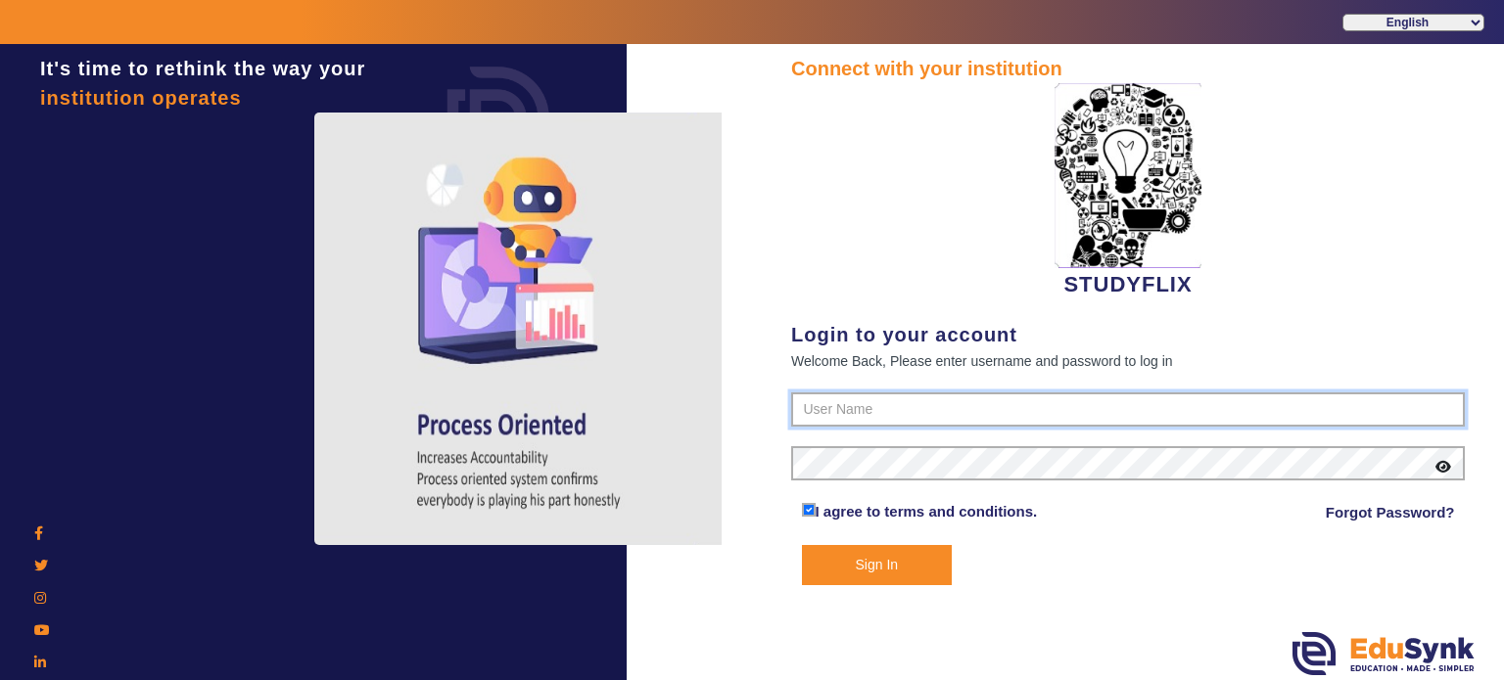
click at [854, 398] on input "text" at bounding box center [1128, 410] width 674 height 35
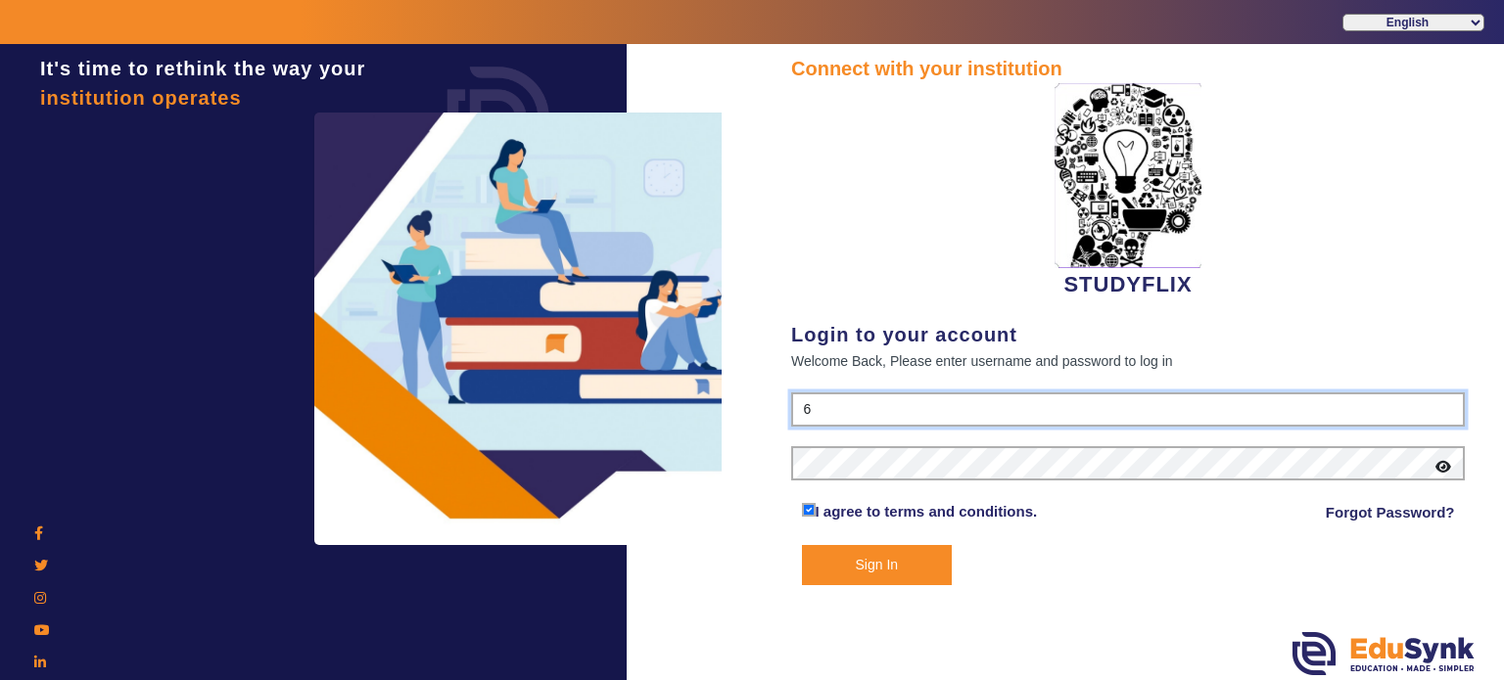
type input "6354922771"
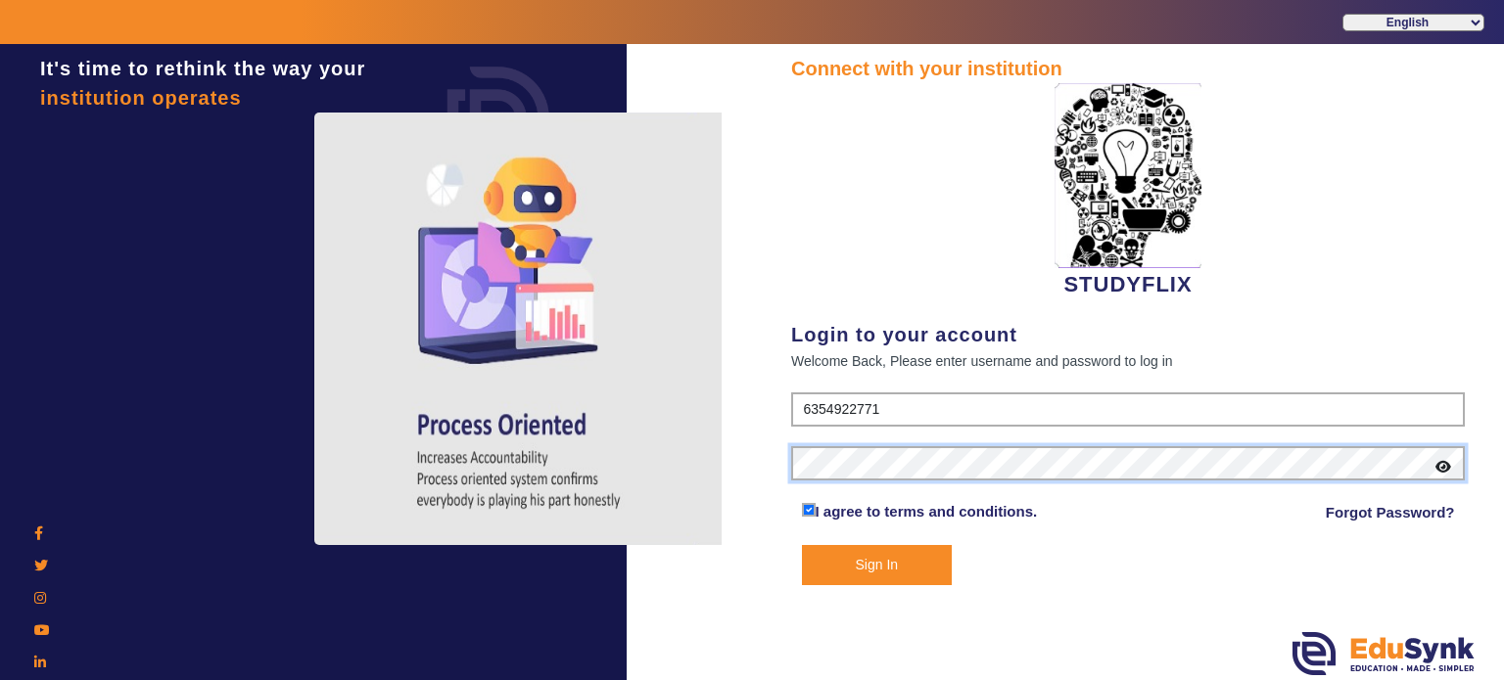
click at [802, 545] on button "Sign In" at bounding box center [877, 565] width 151 height 40
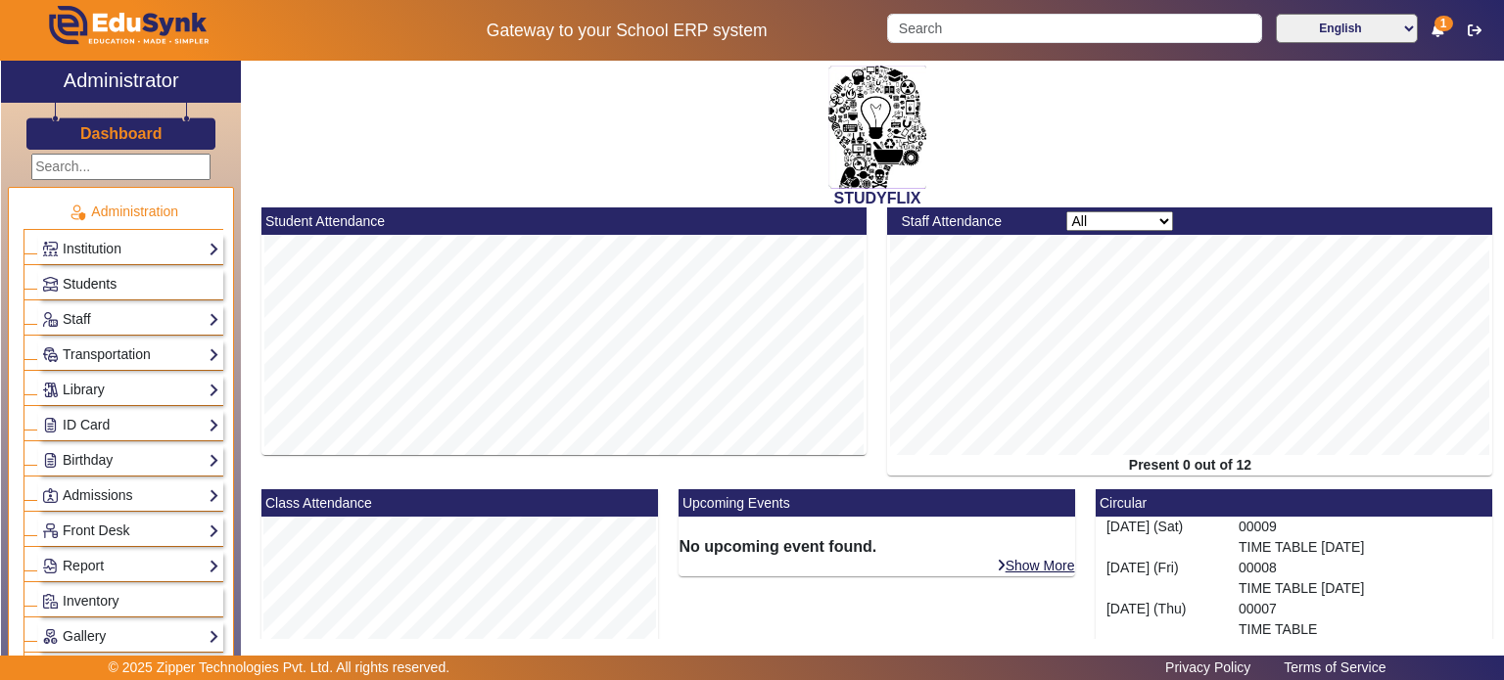
click at [98, 279] on span "Students" at bounding box center [90, 284] width 54 height 16
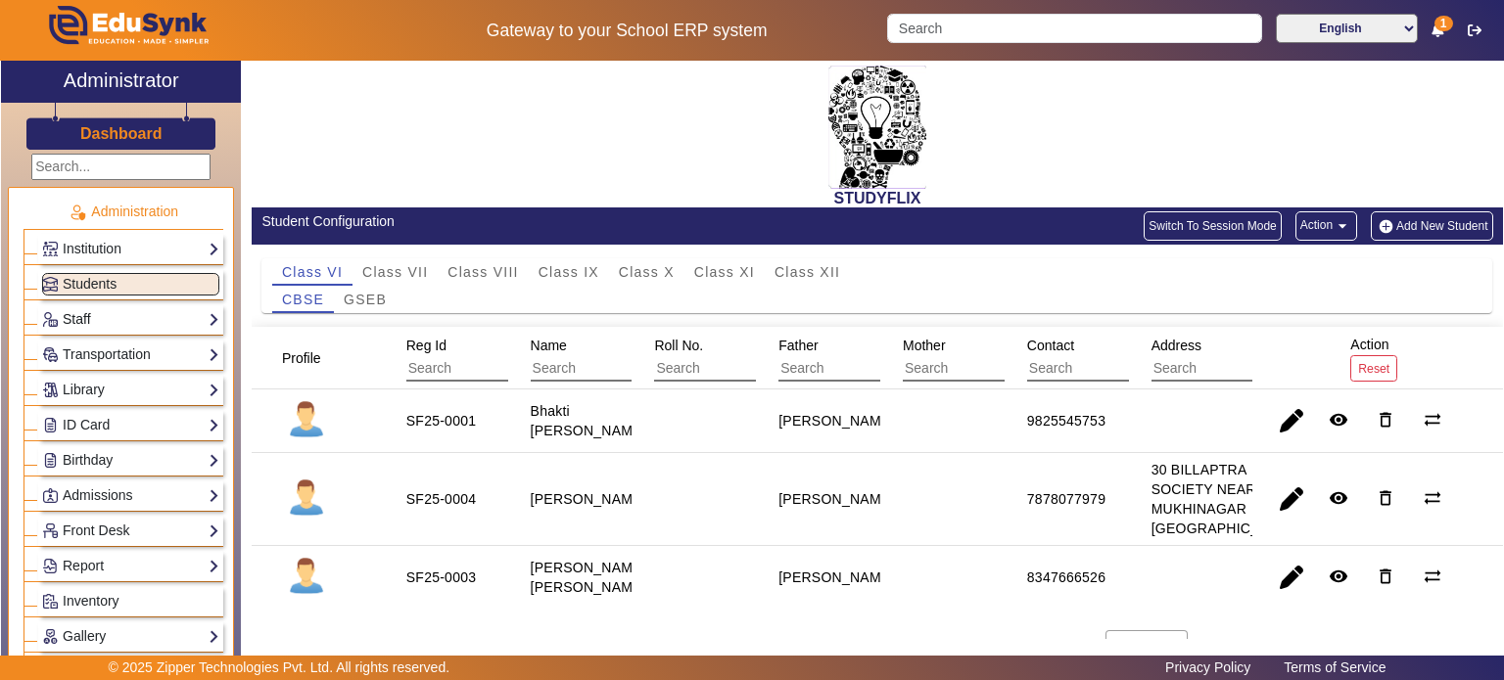
click at [107, 316] on link "Staff" at bounding box center [130, 319] width 177 height 23
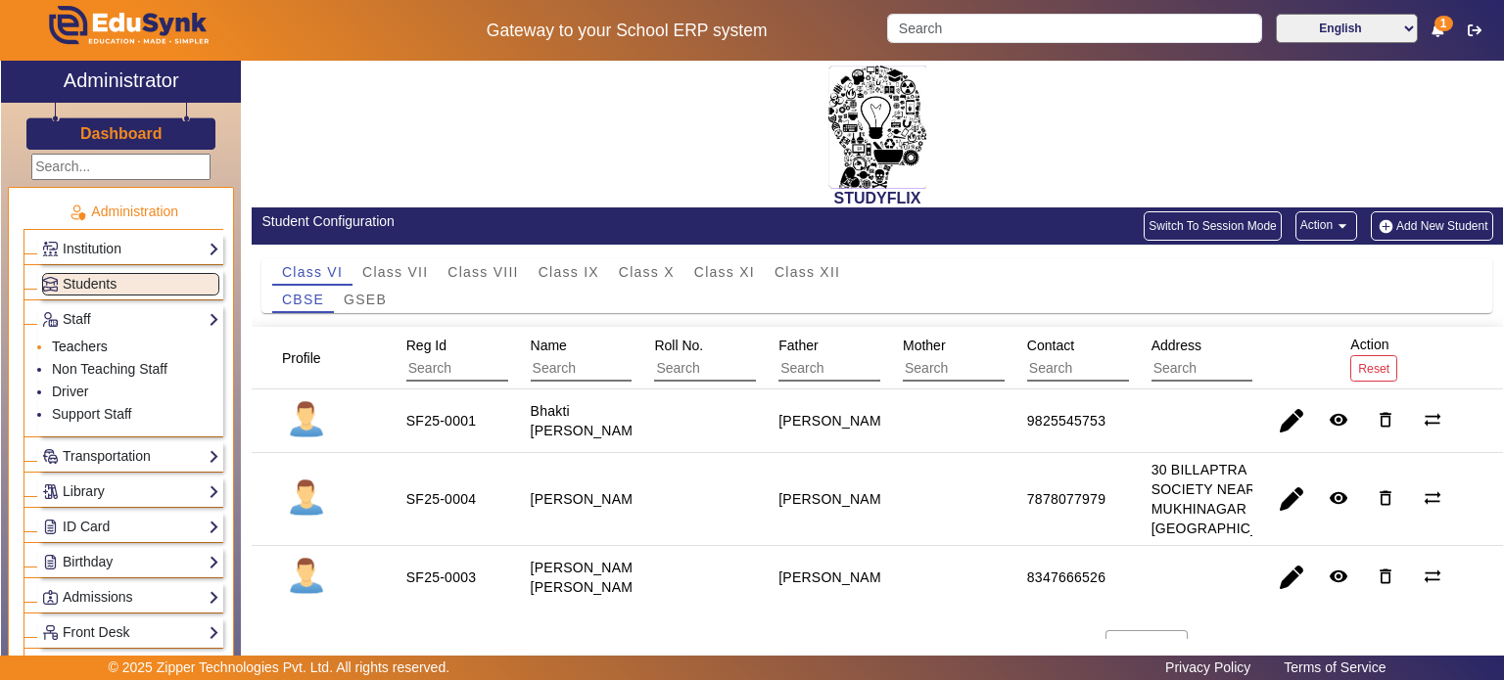
click at [102, 339] on link "Teachers" at bounding box center [80, 347] width 56 height 16
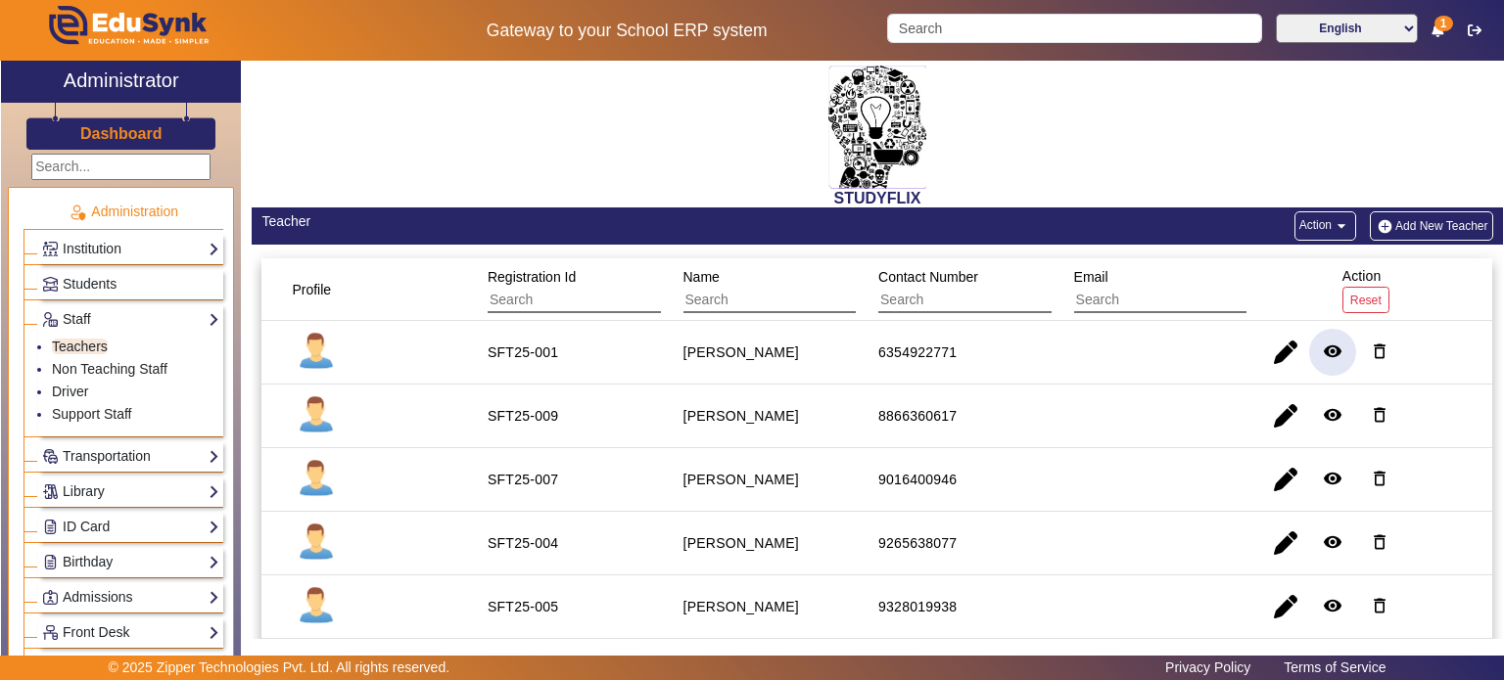
click at [1324, 344] on mat-icon "remove_red_eye" at bounding box center [1333, 352] width 20 height 20
